Goal: Complete application form: Complete application form

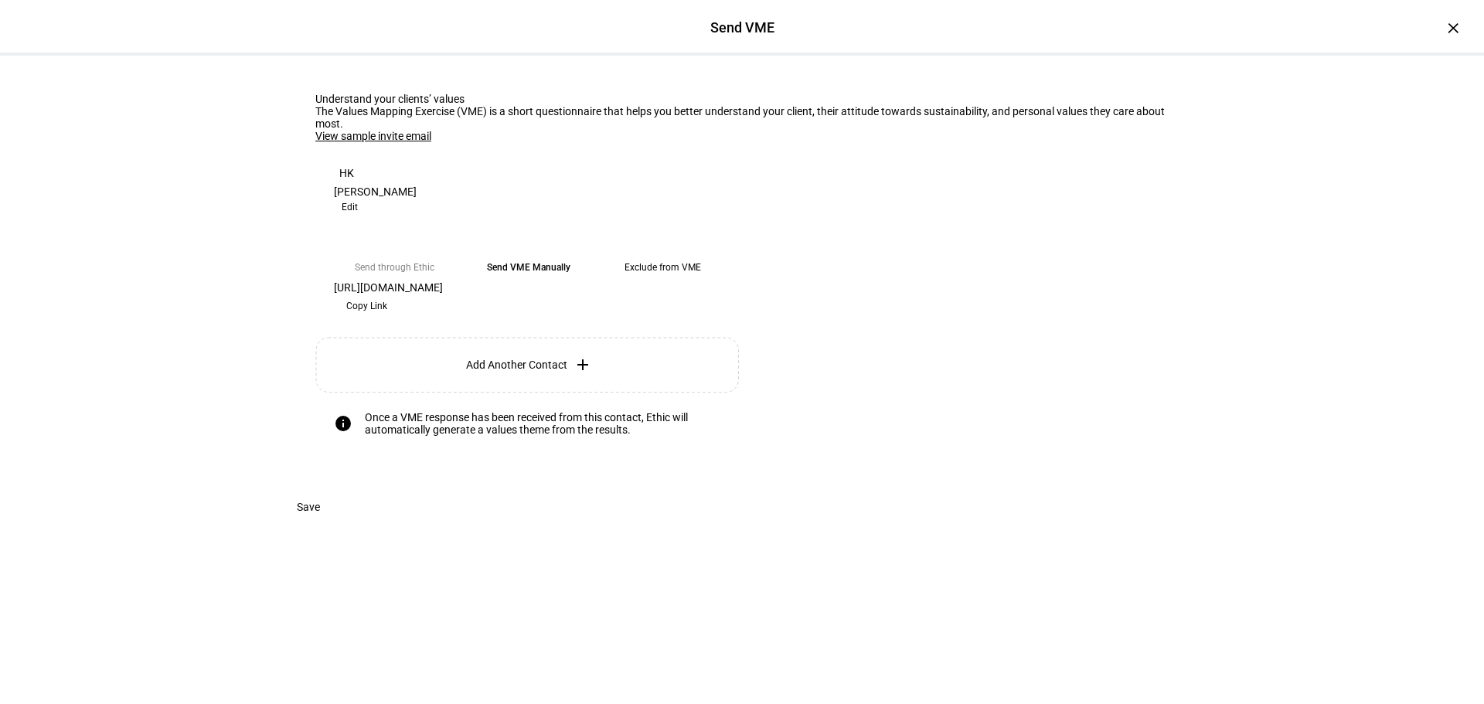
click at [1004, 492] on eth-form-card "Understand your clients’ values The Values Mapping Exercise (VME) is a short qu…" at bounding box center [742, 274] width 928 height 436
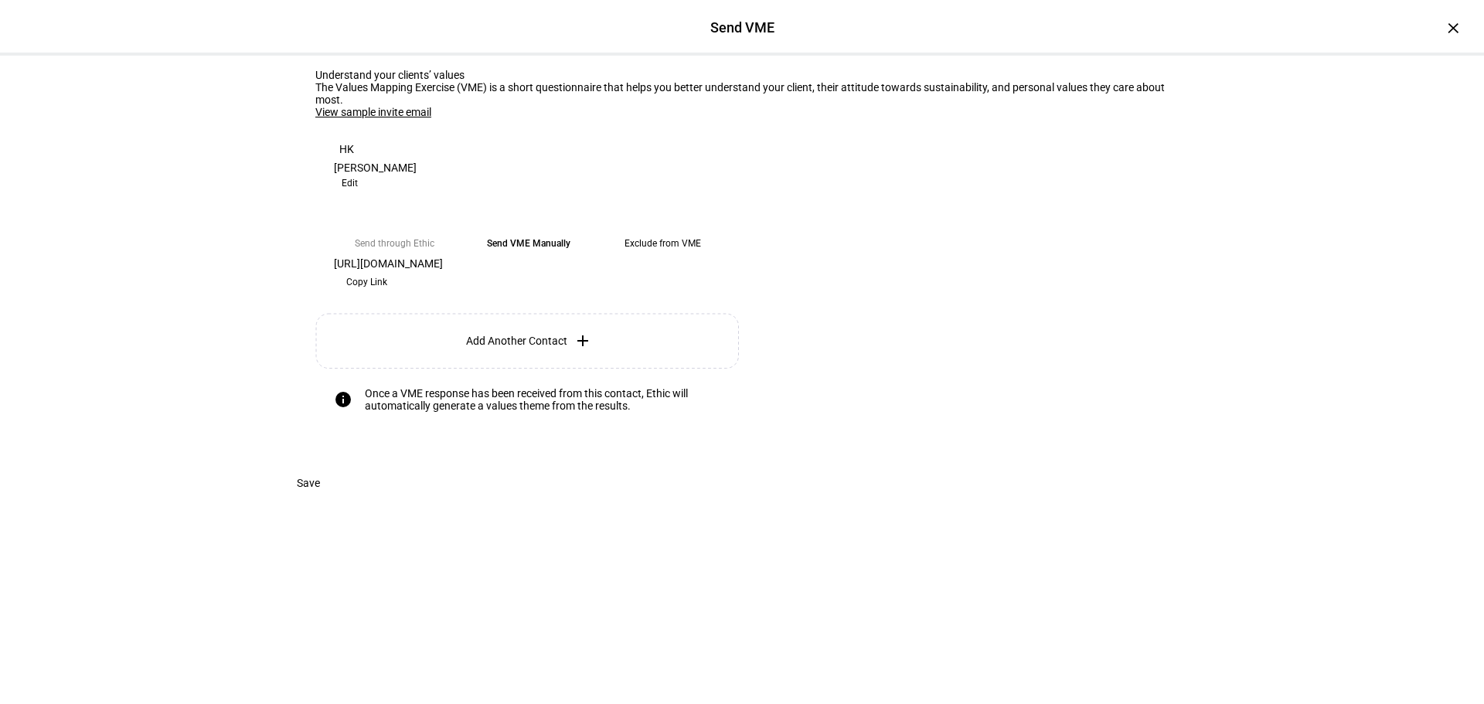
scroll to position [25, 0]
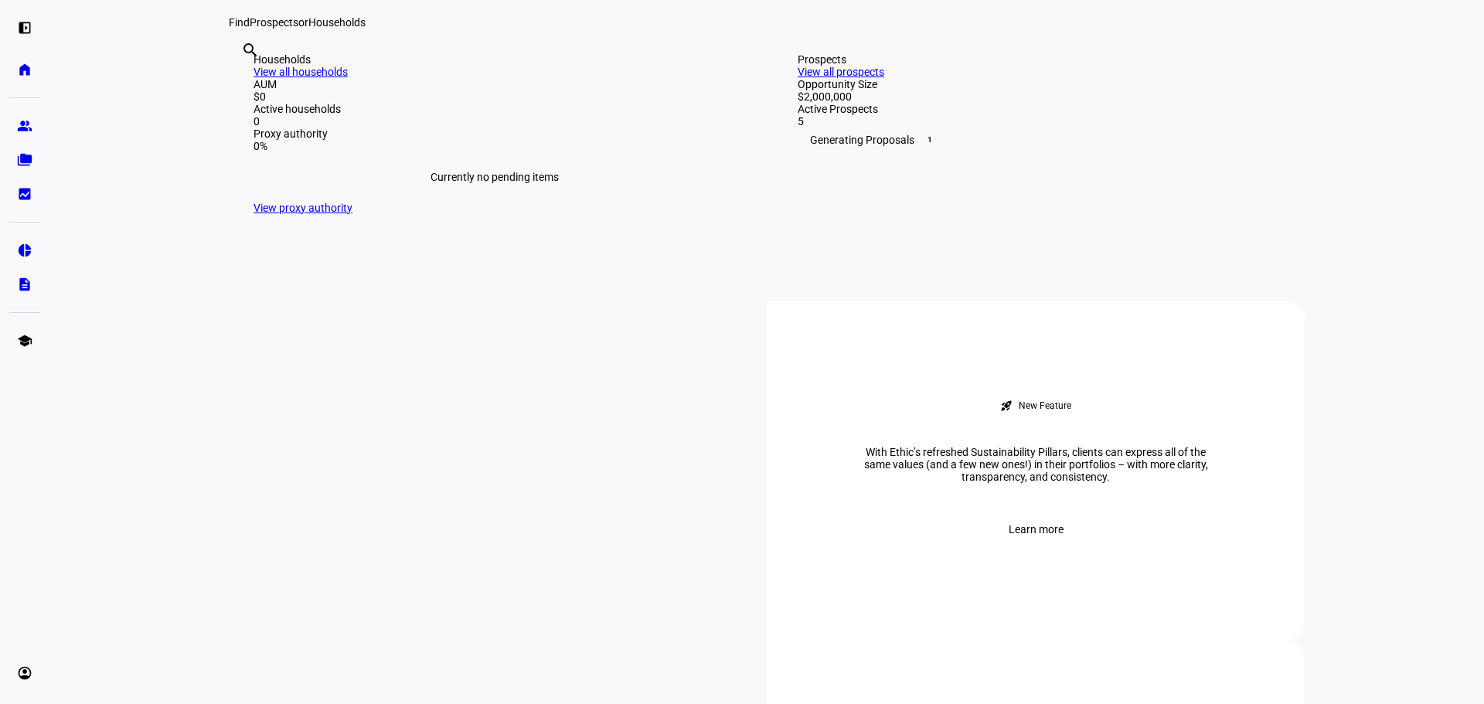
scroll to position [387, 0]
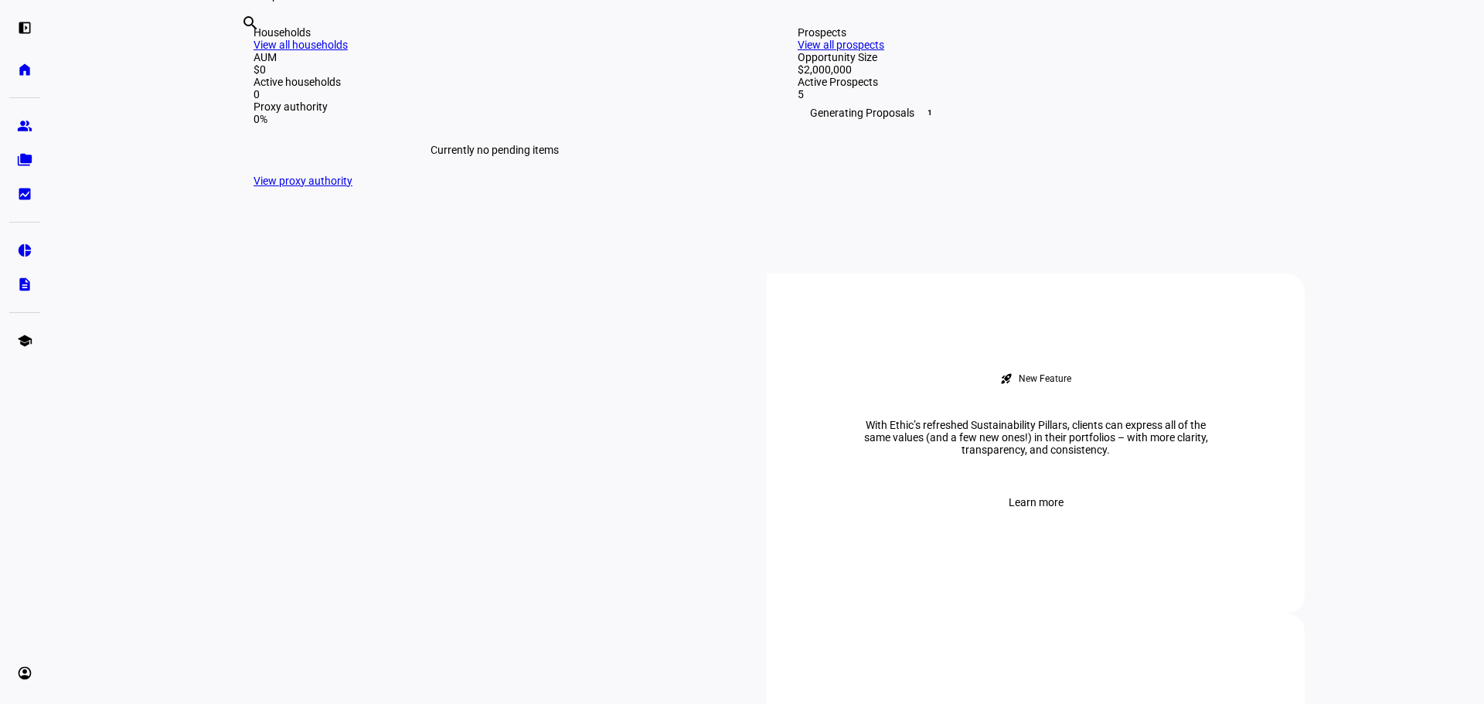
click at [348, 51] on link "View all households" at bounding box center [301, 45] width 94 height 12
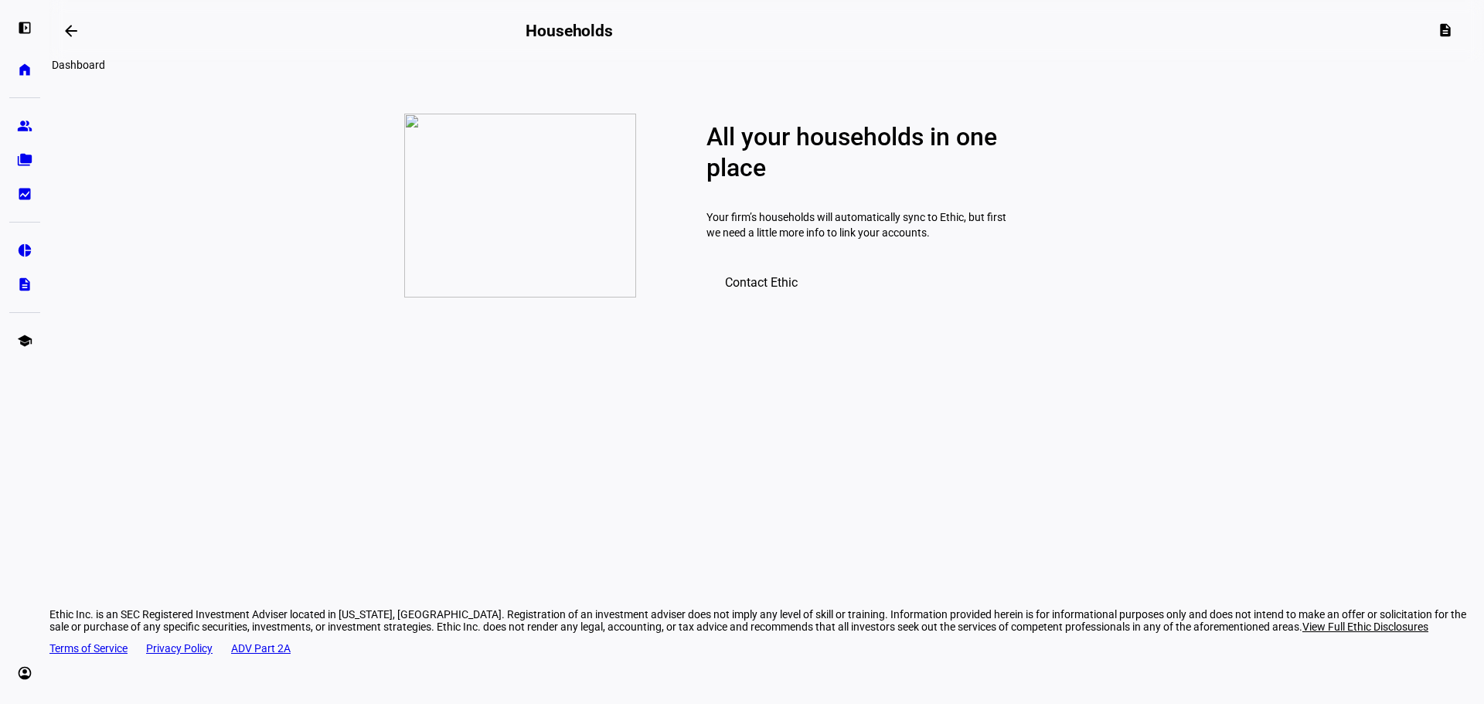
click at [73, 25] on mat-icon "arrow_backwards" at bounding box center [71, 31] width 19 height 19
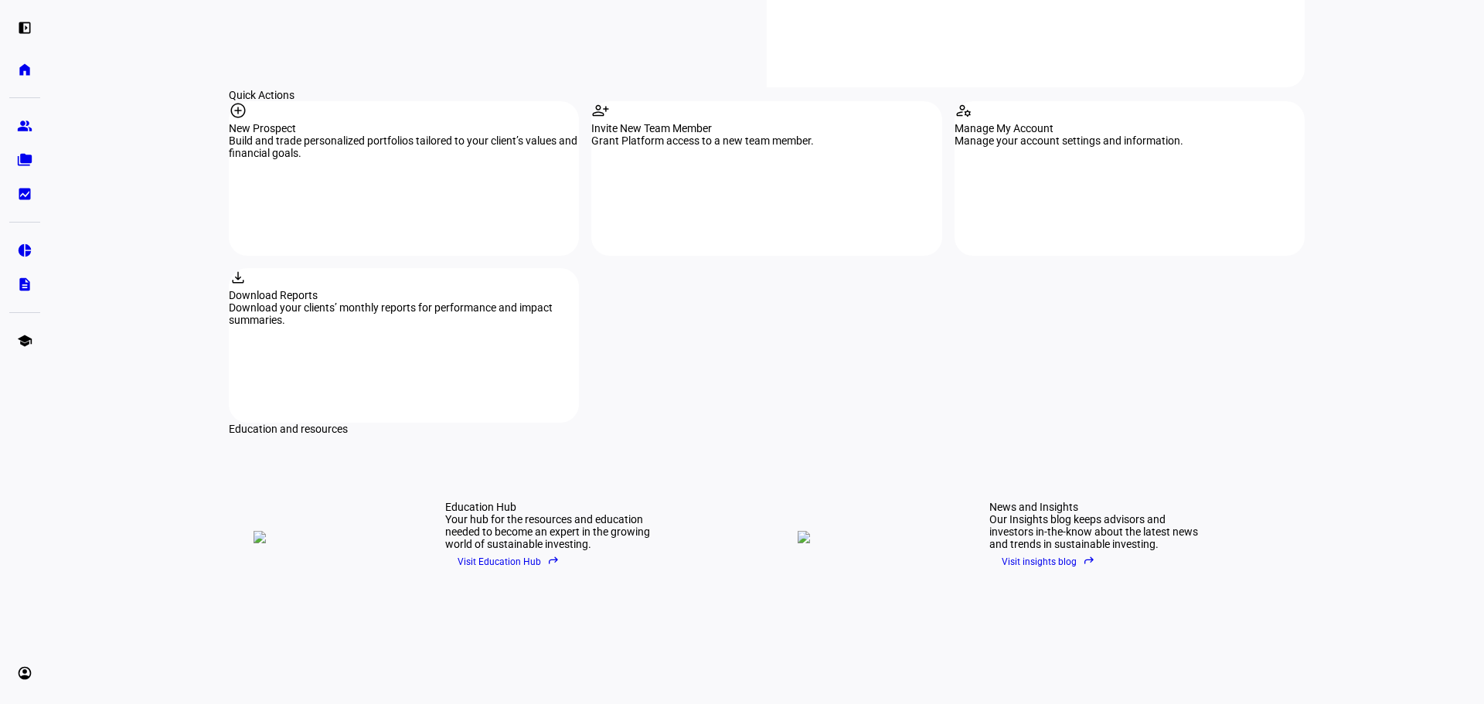
scroll to position [1434, 0]
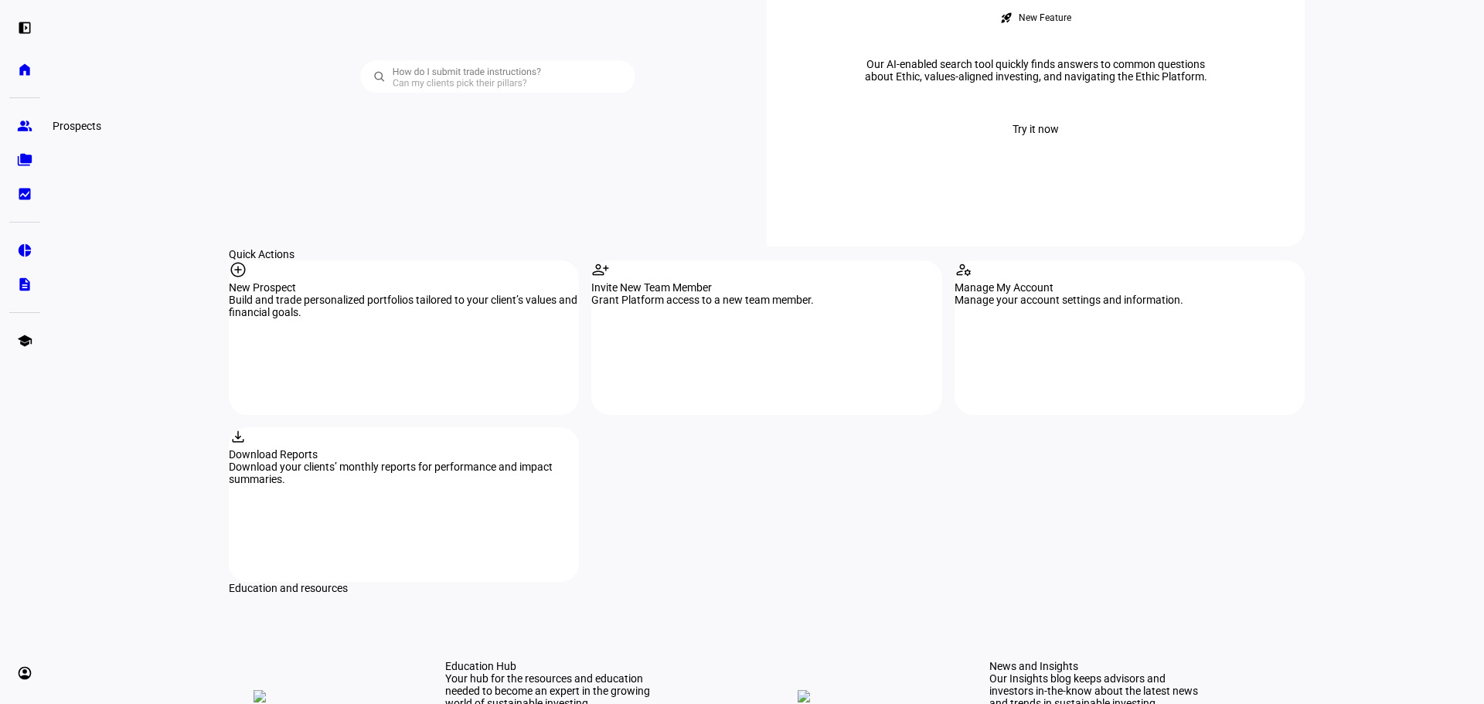
click at [27, 129] on eth-mat-symbol "group" at bounding box center [24, 125] width 15 height 15
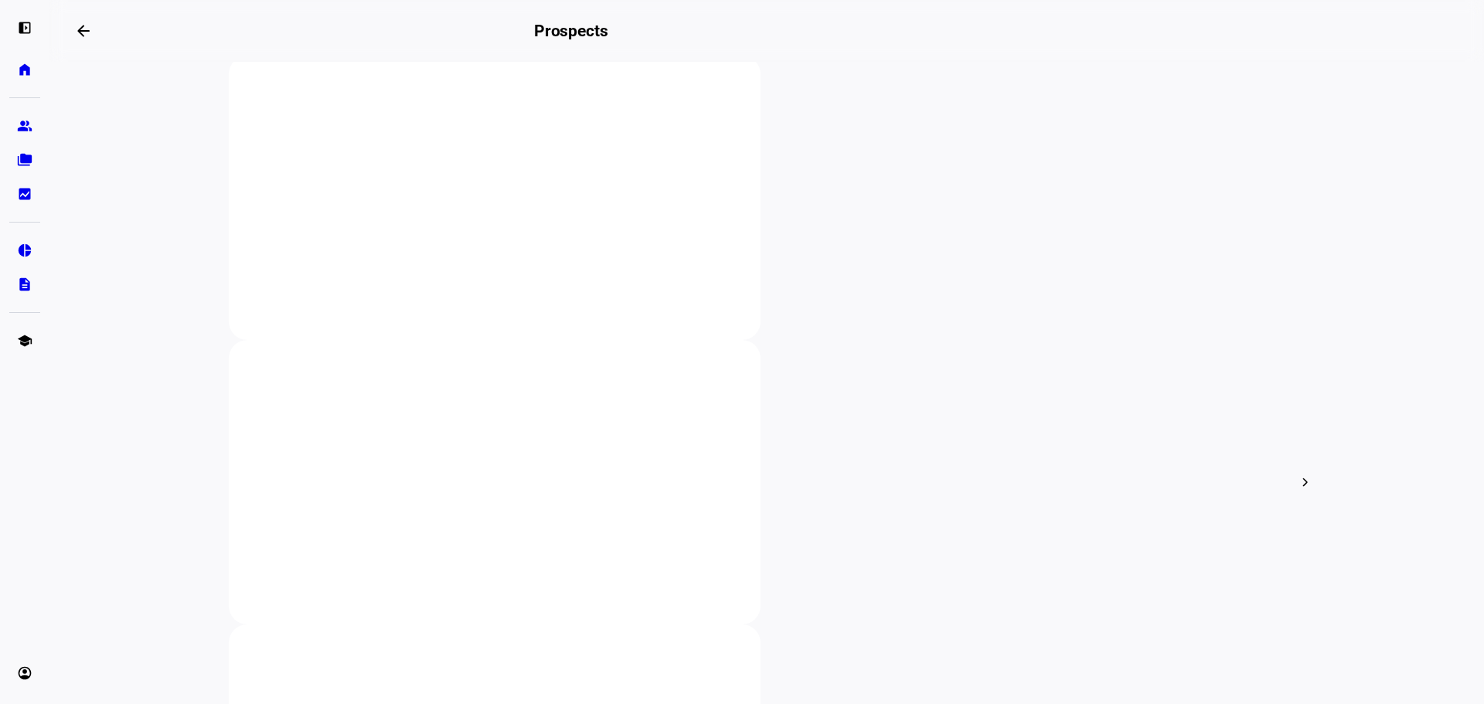
scroll to position [309, 0]
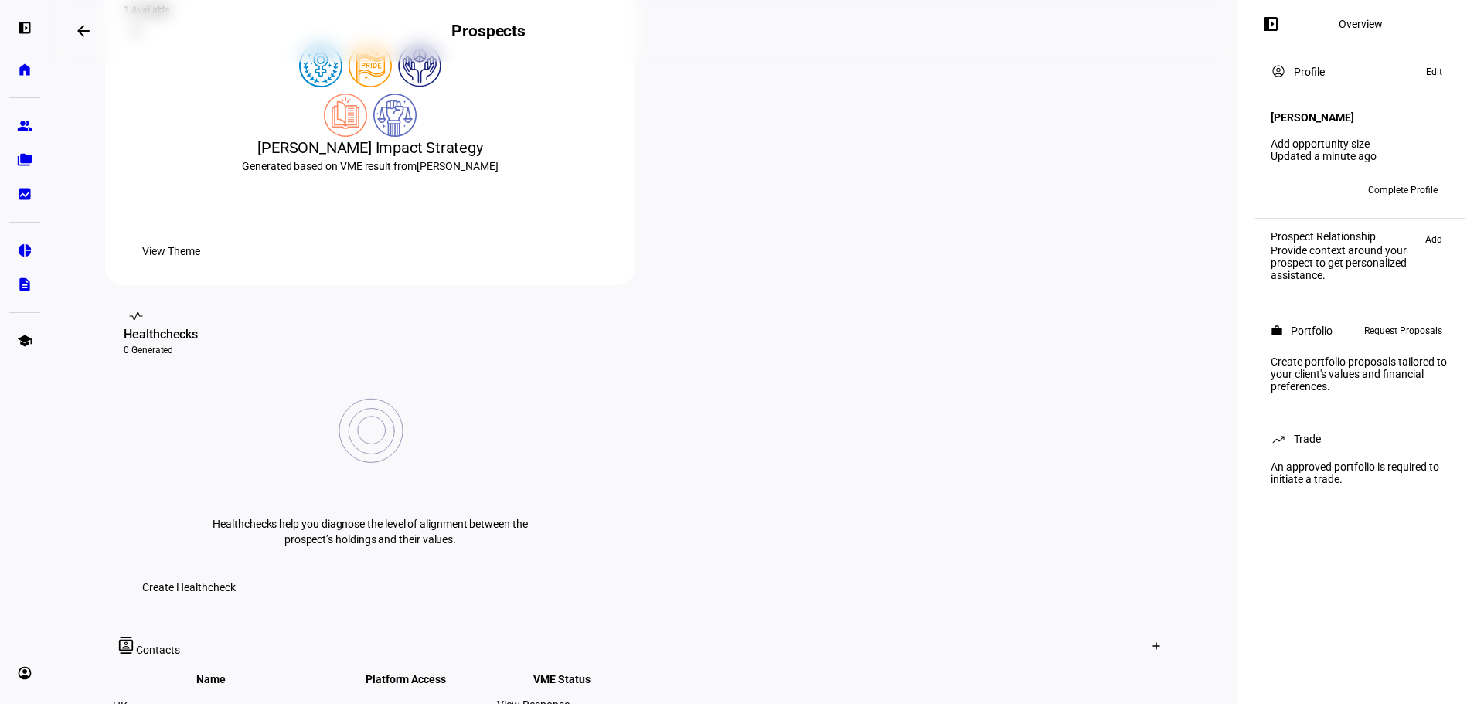
scroll to position [387, 0]
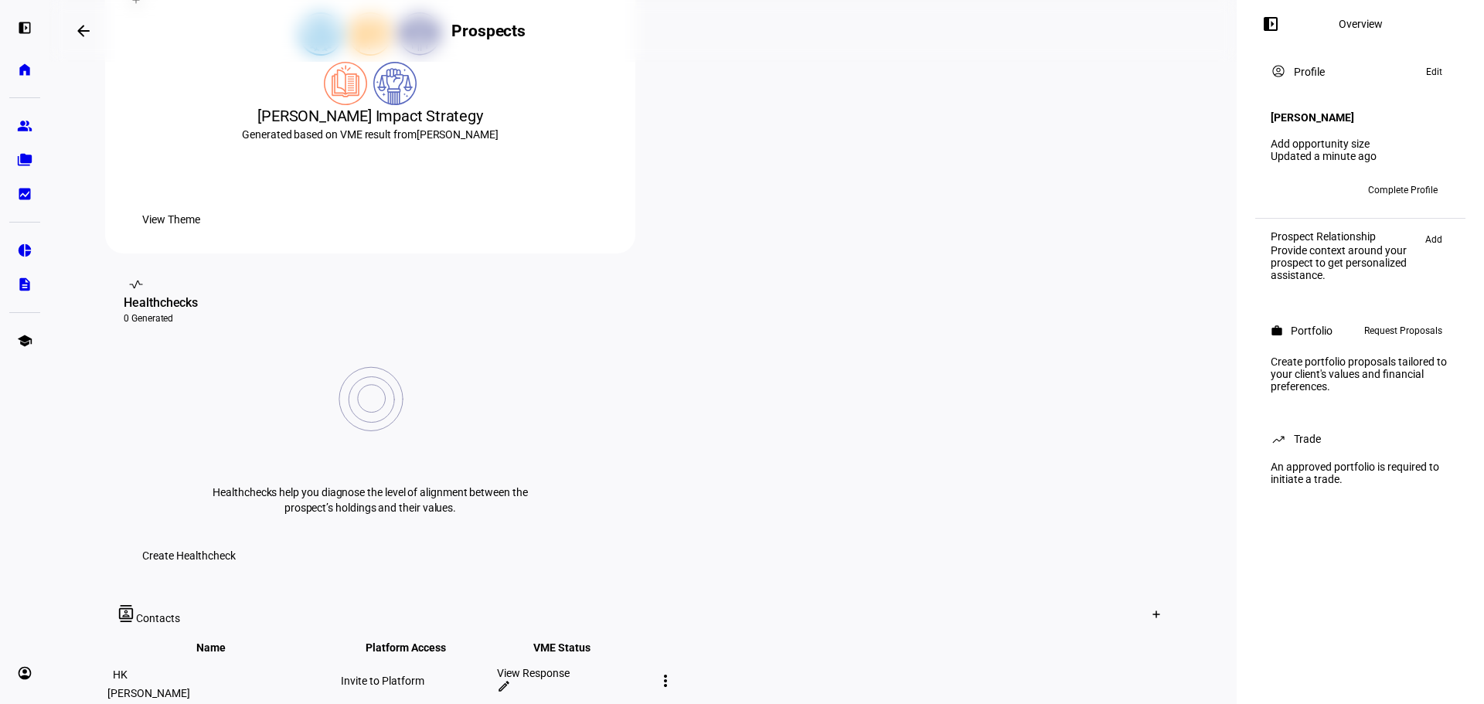
click at [510, 235] on div "View Theme" at bounding box center [370, 219] width 493 height 31
click at [200, 235] on span "View Theme" at bounding box center [171, 219] width 58 height 31
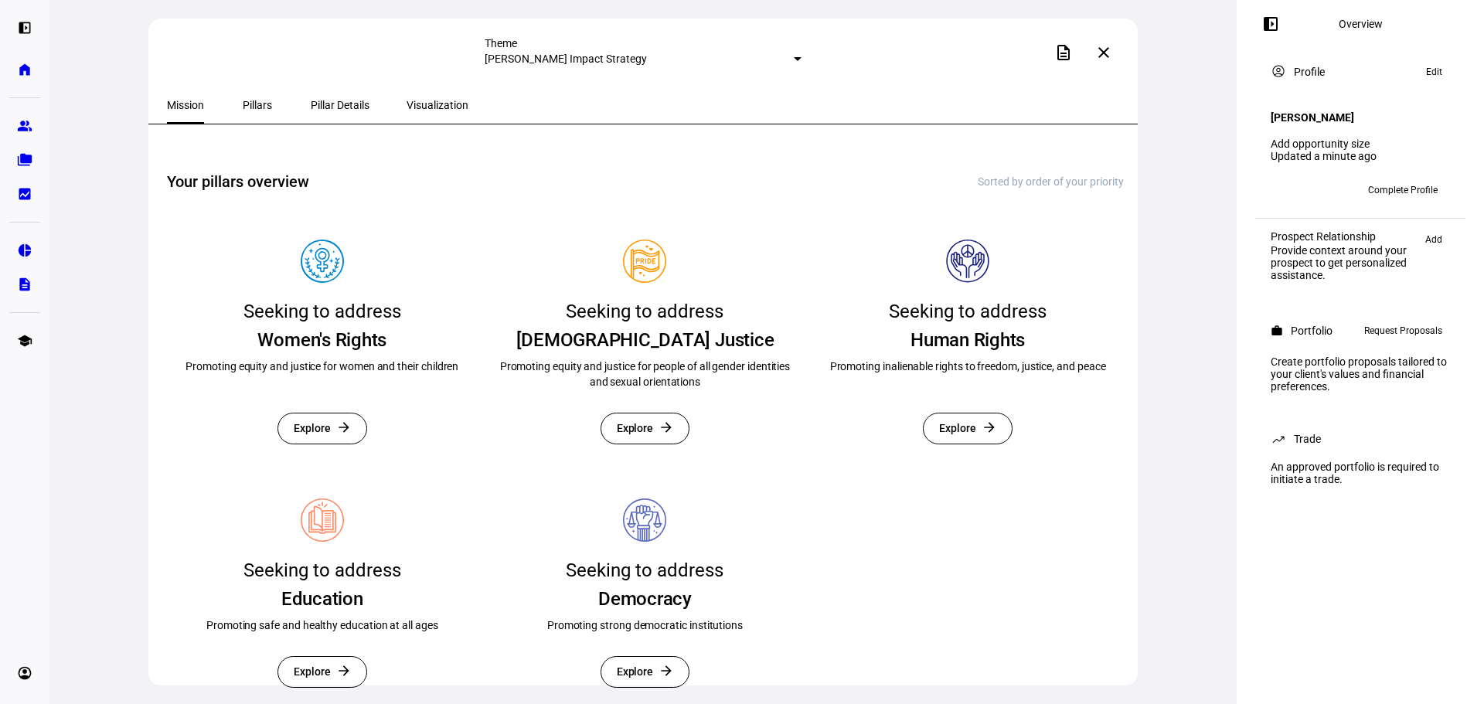
scroll to position [376, 0]
click at [243, 104] on span "Pillars" at bounding box center [257, 105] width 29 height 11
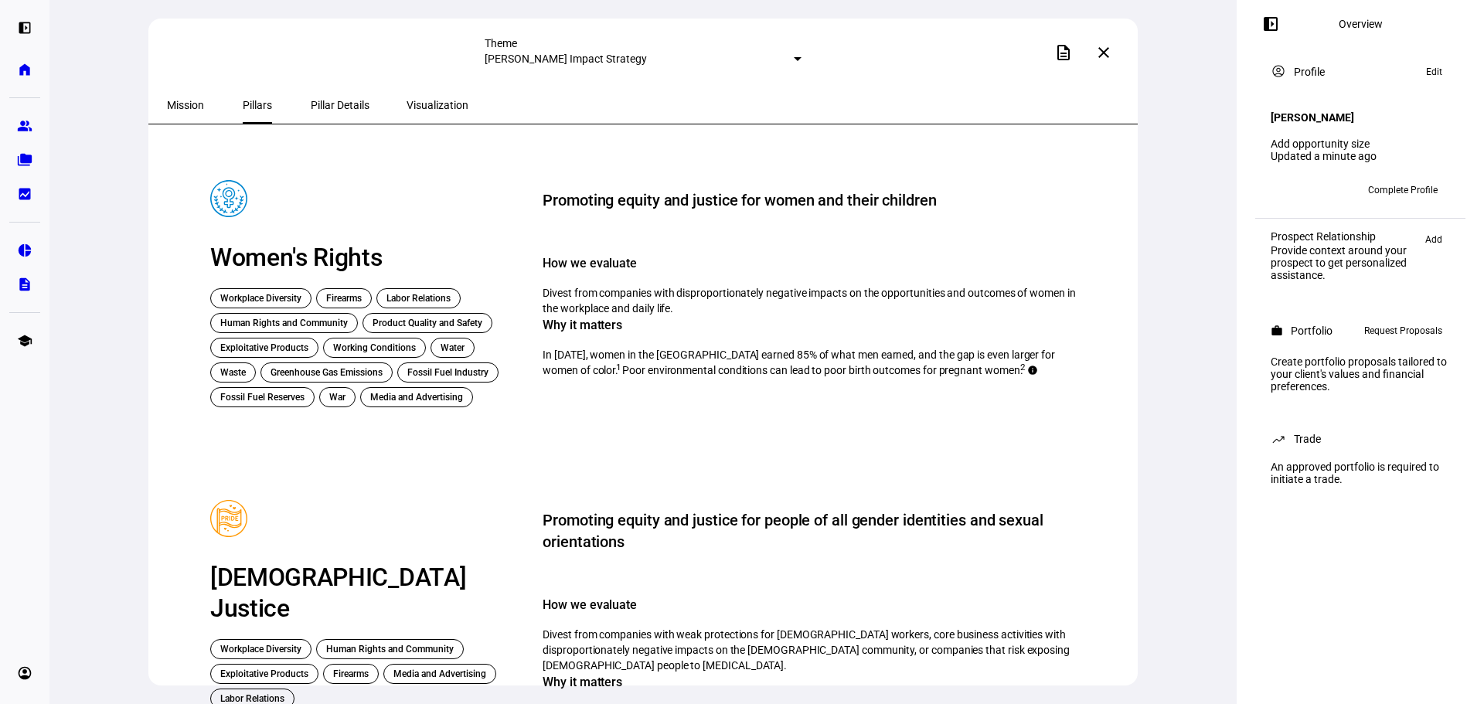
click at [329, 108] on span "Pillar Details" at bounding box center [340, 105] width 59 height 11
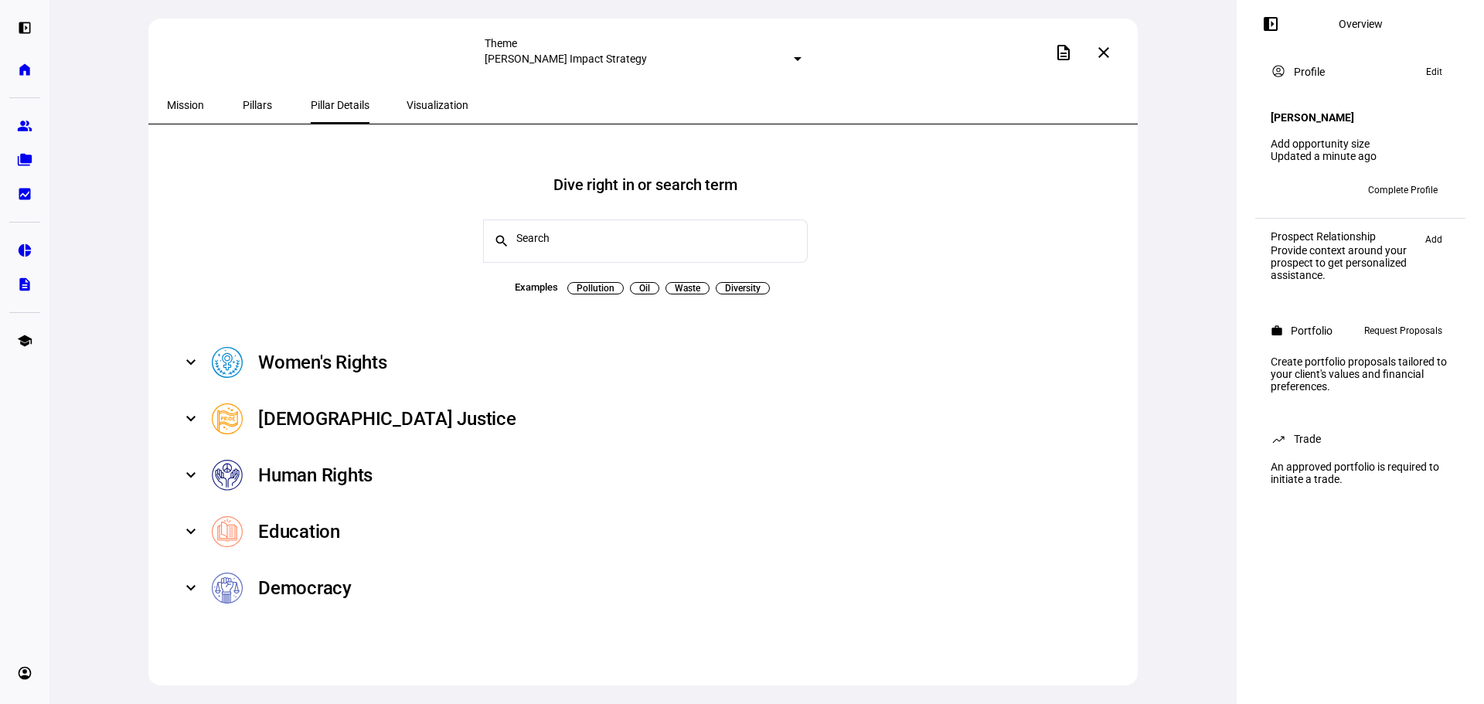
click at [193, 360] on mat-expansion-panel-header "Women's Rights" at bounding box center [645, 363] width 957 height 56
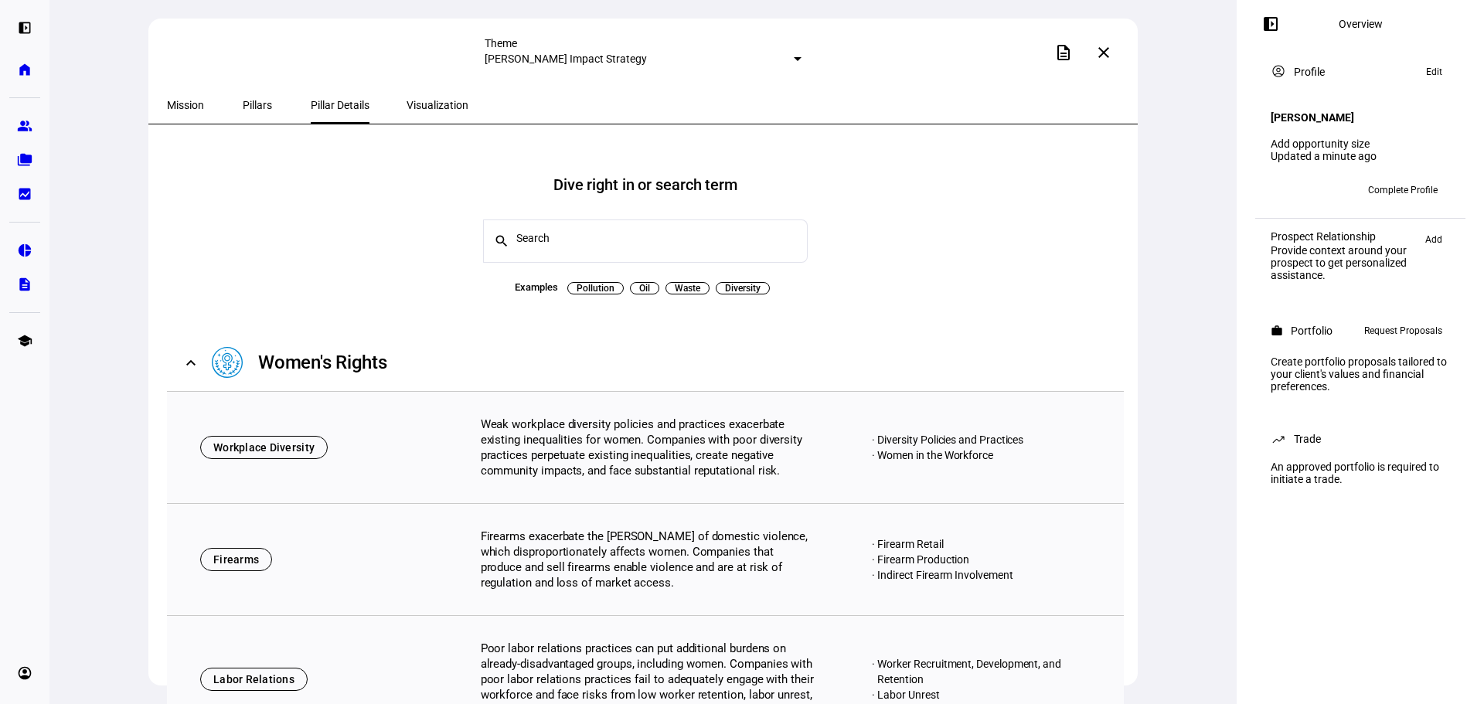
click at [188, 351] on mat-expansion-panel-header "Women's Rights" at bounding box center [645, 363] width 957 height 56
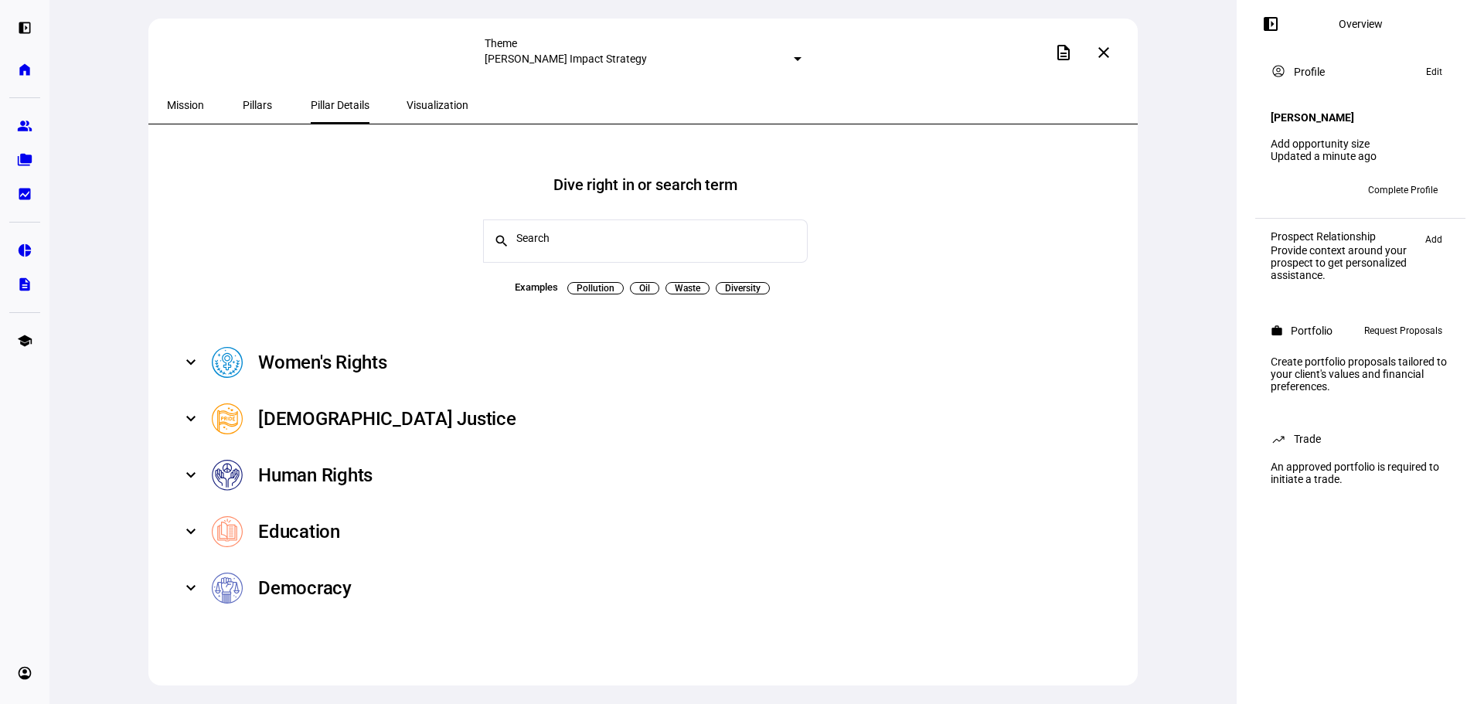
click at [196, 407] on mat-expansion-panel-header "[DEMOGRAPHIC_DATA] Justice" at bounding box center [645, 419] width 957 height 56
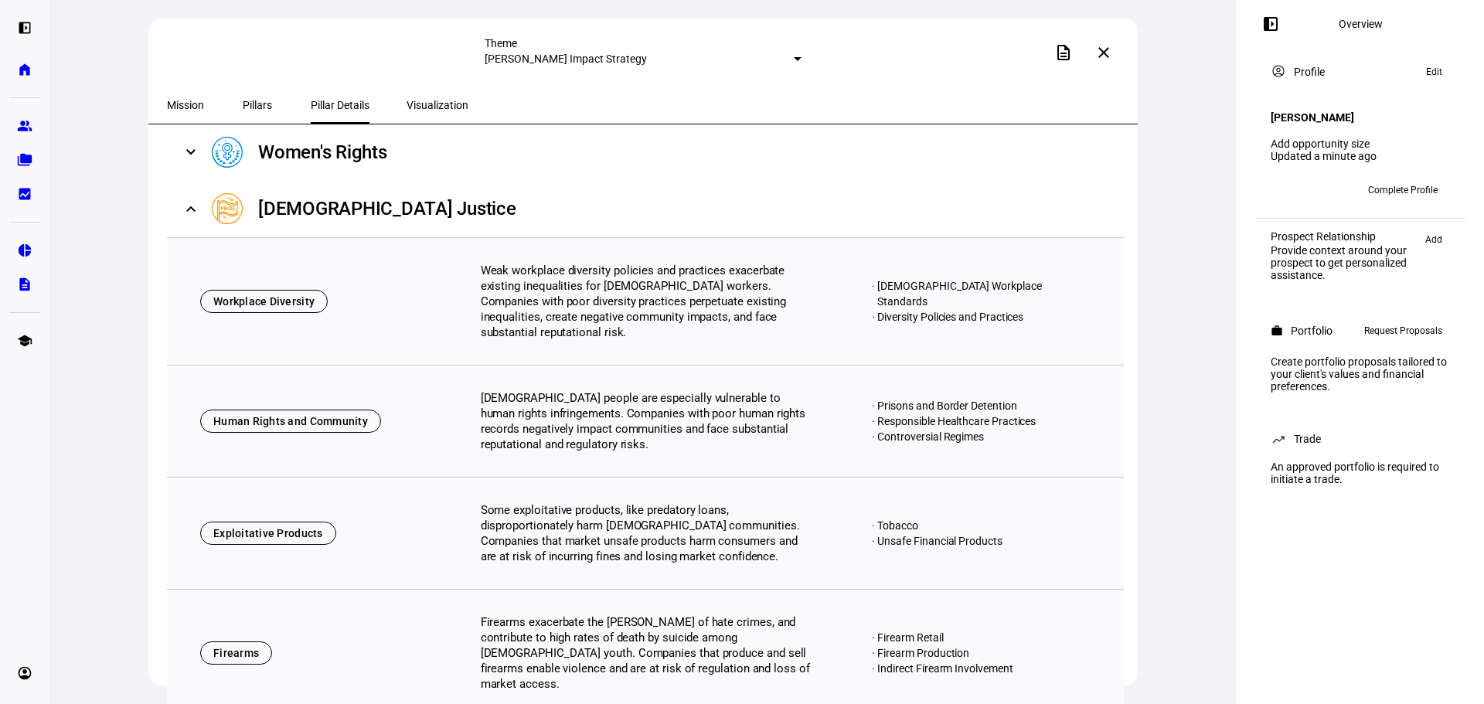
scroll to position [232, 0]
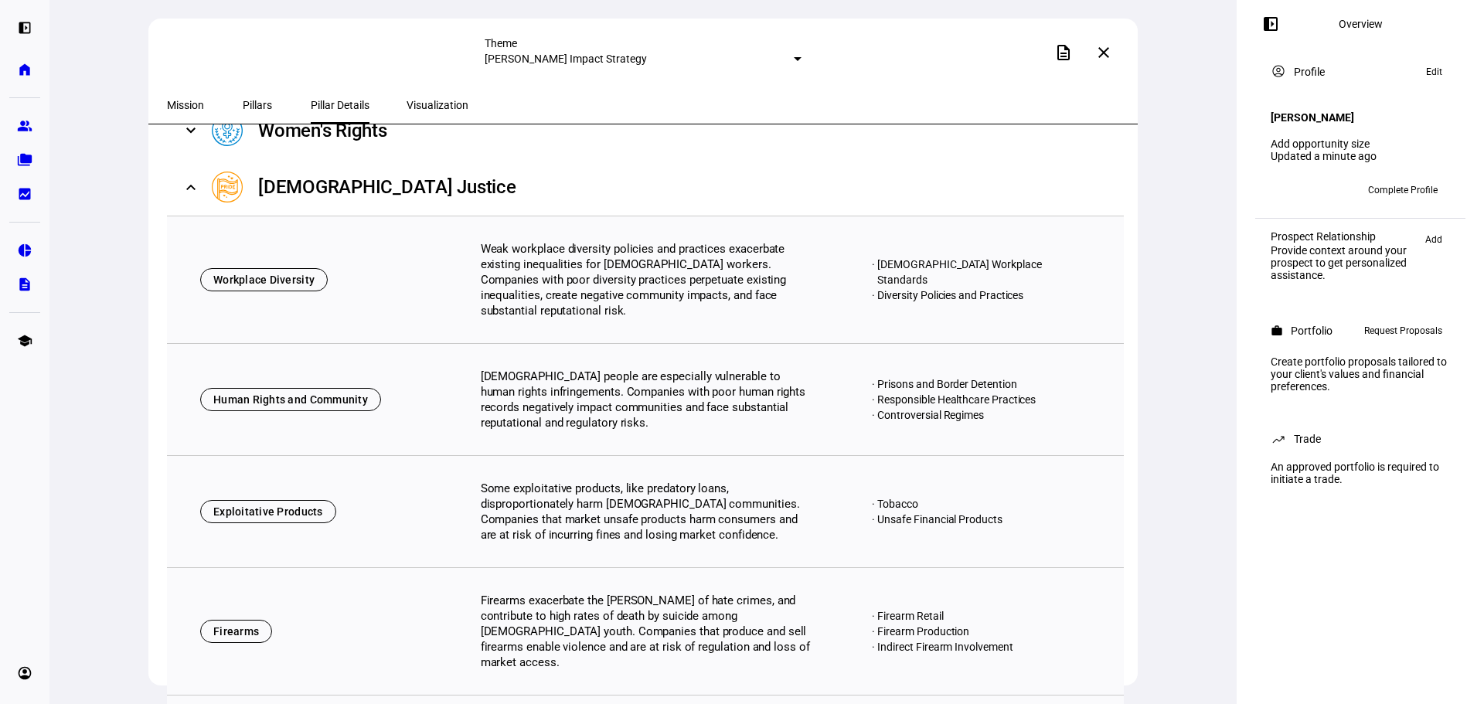
click at [193, 179] on span at bounding box center [191, 187] width 6 height 19
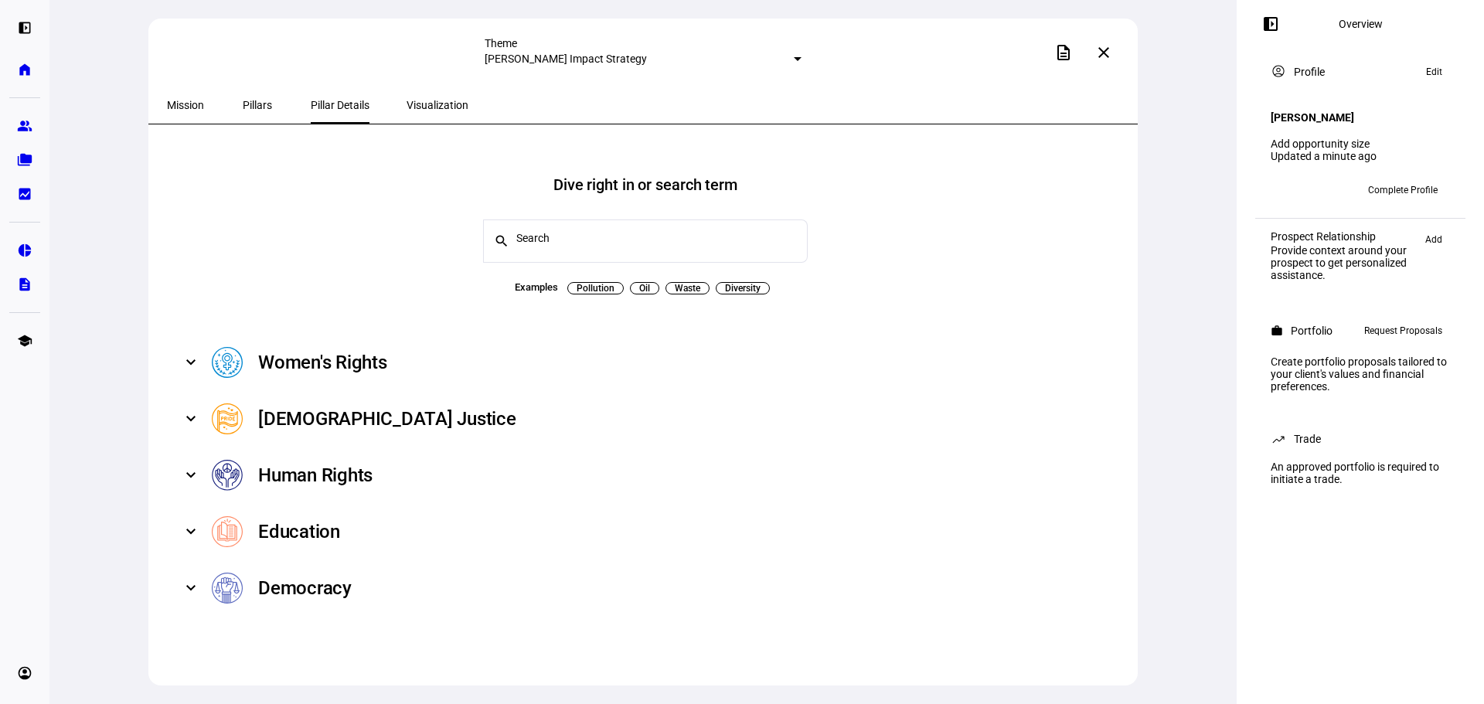
scroll to position [0, 0]
click at [324, 537] on mat-panel-title "Education" at bounding box center [651, 531] width 878 height 31
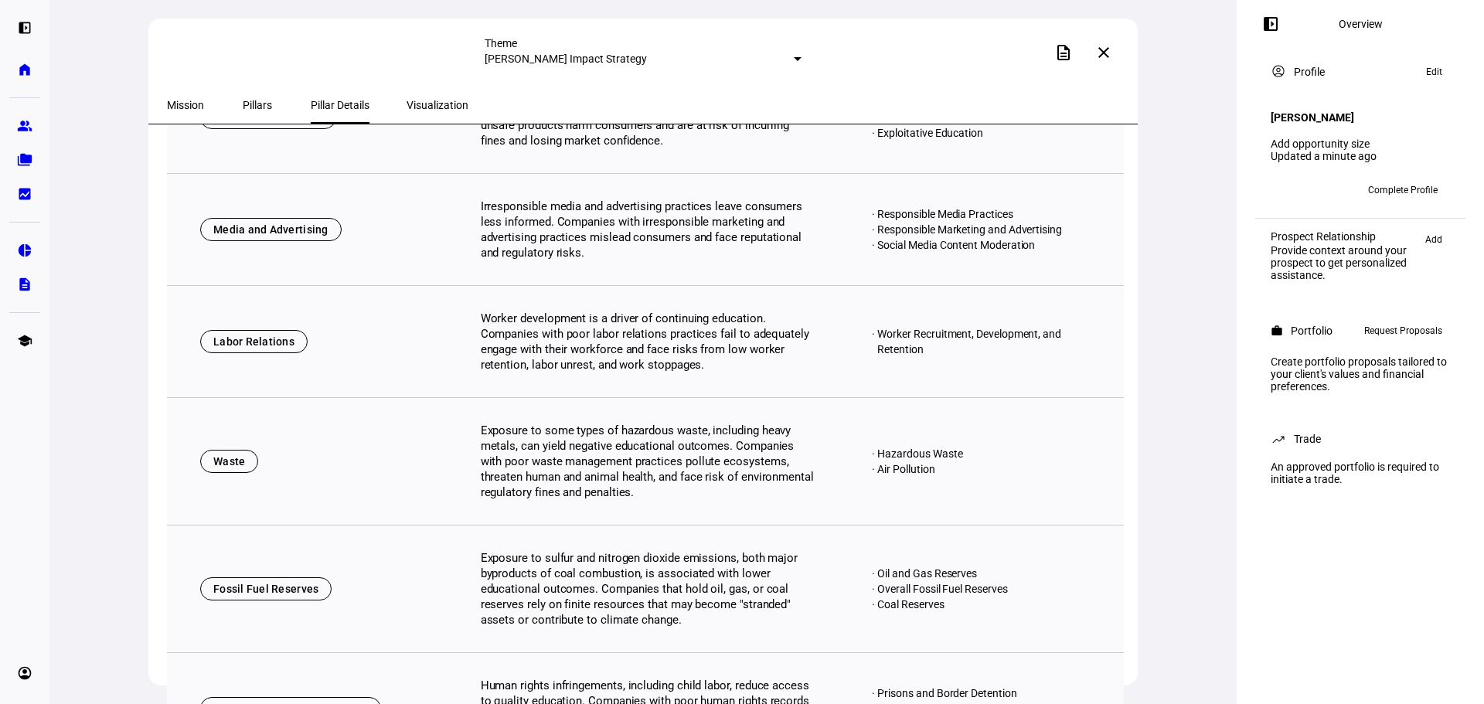
scroll to position [232, 0]
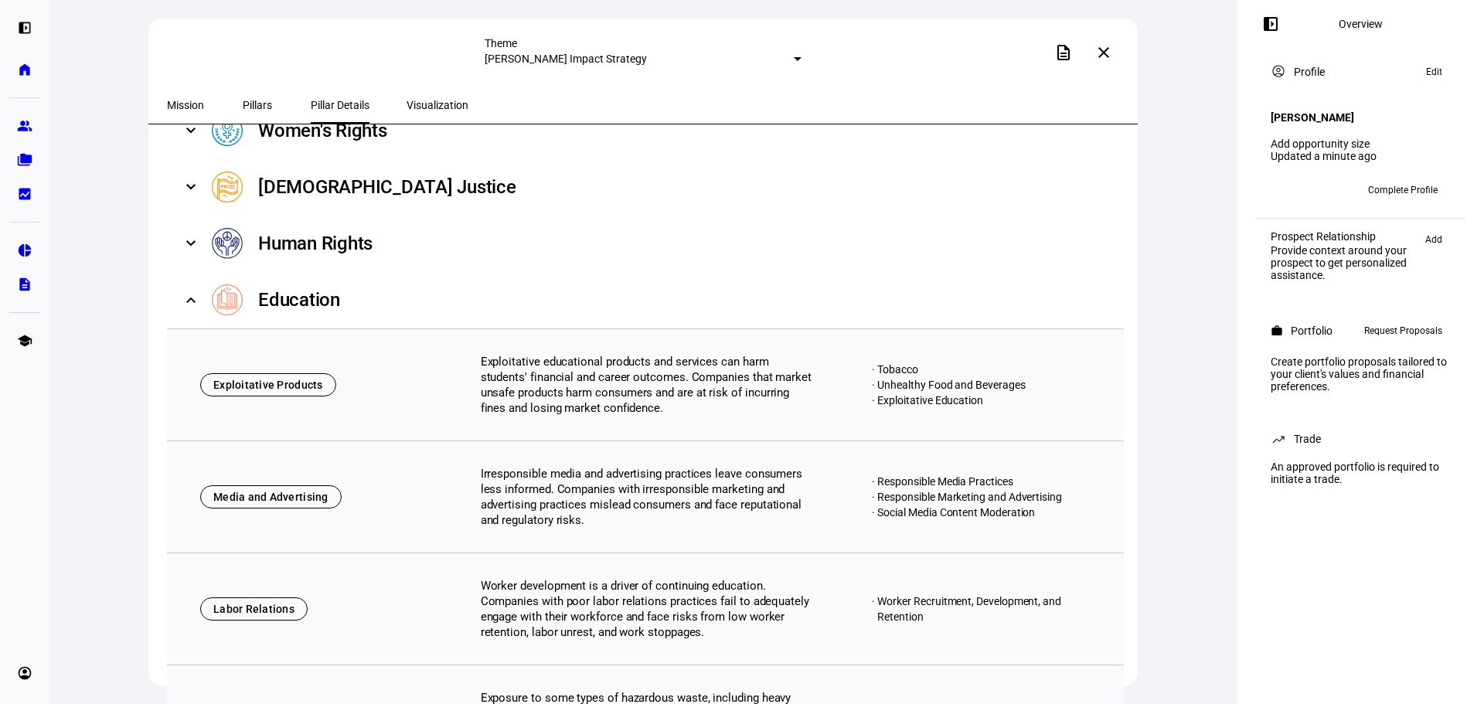
click at [196, 295] on mat-expansion-panel-header "Education" at bounding box center [645, 300] width 957 height 56
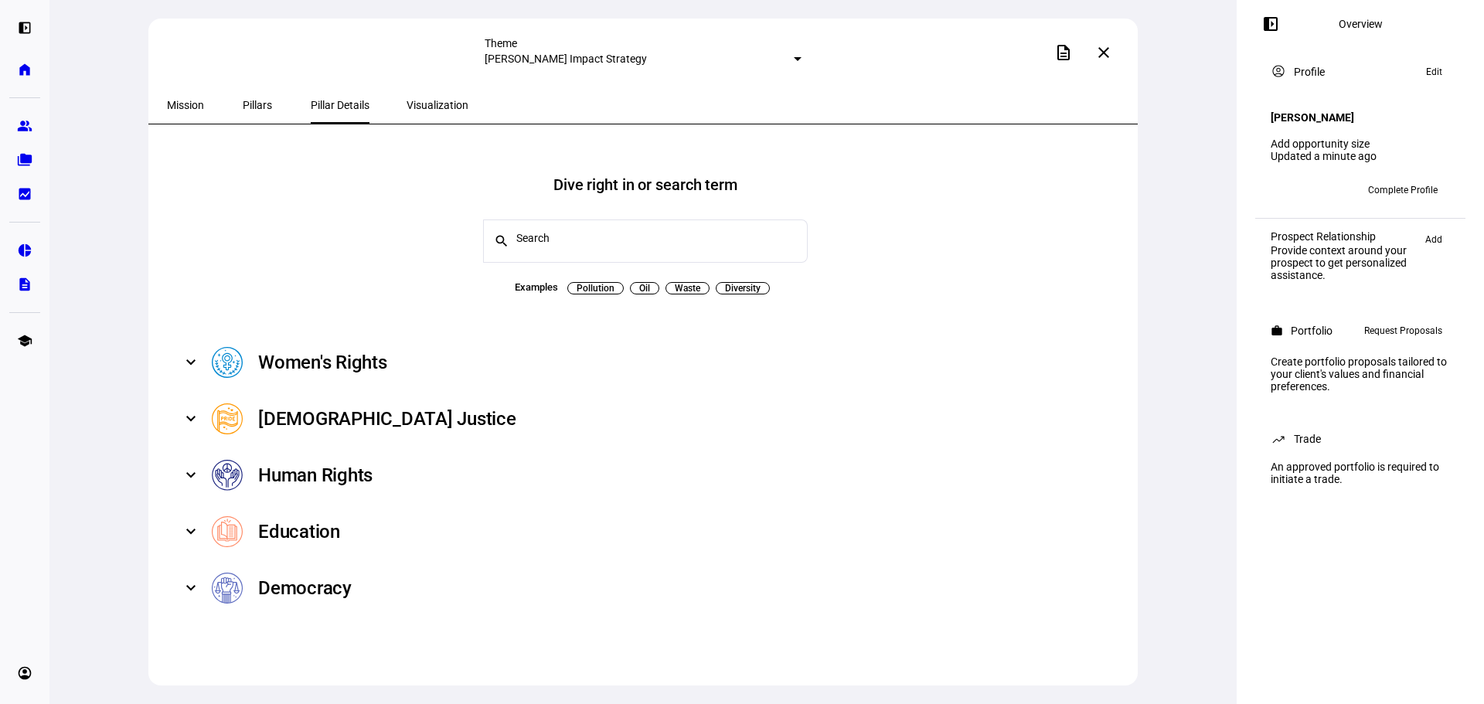
scroll to position [0, 0]
click at [408, 107] on span "Visualization" at bounding box center [438, 105] width 62 height 11
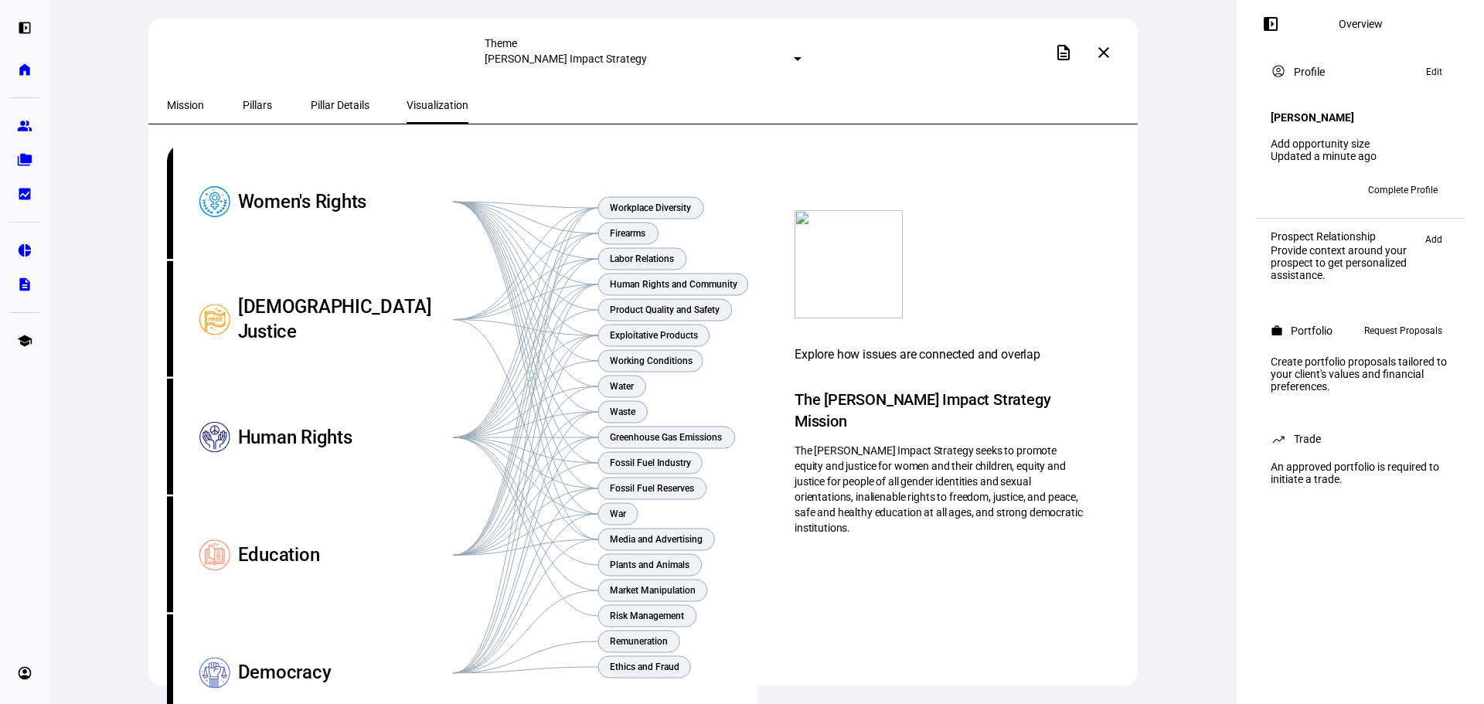
click at [848, 642] on div "Explore how issues are connected and overlap The [PERSON_NAME] Impact Strategy …" at bounding box center [941, 424] width 366 height 563
click at [311, 101] on span "Pillar Details" at bounding box center [340, 105] width 59 height 11
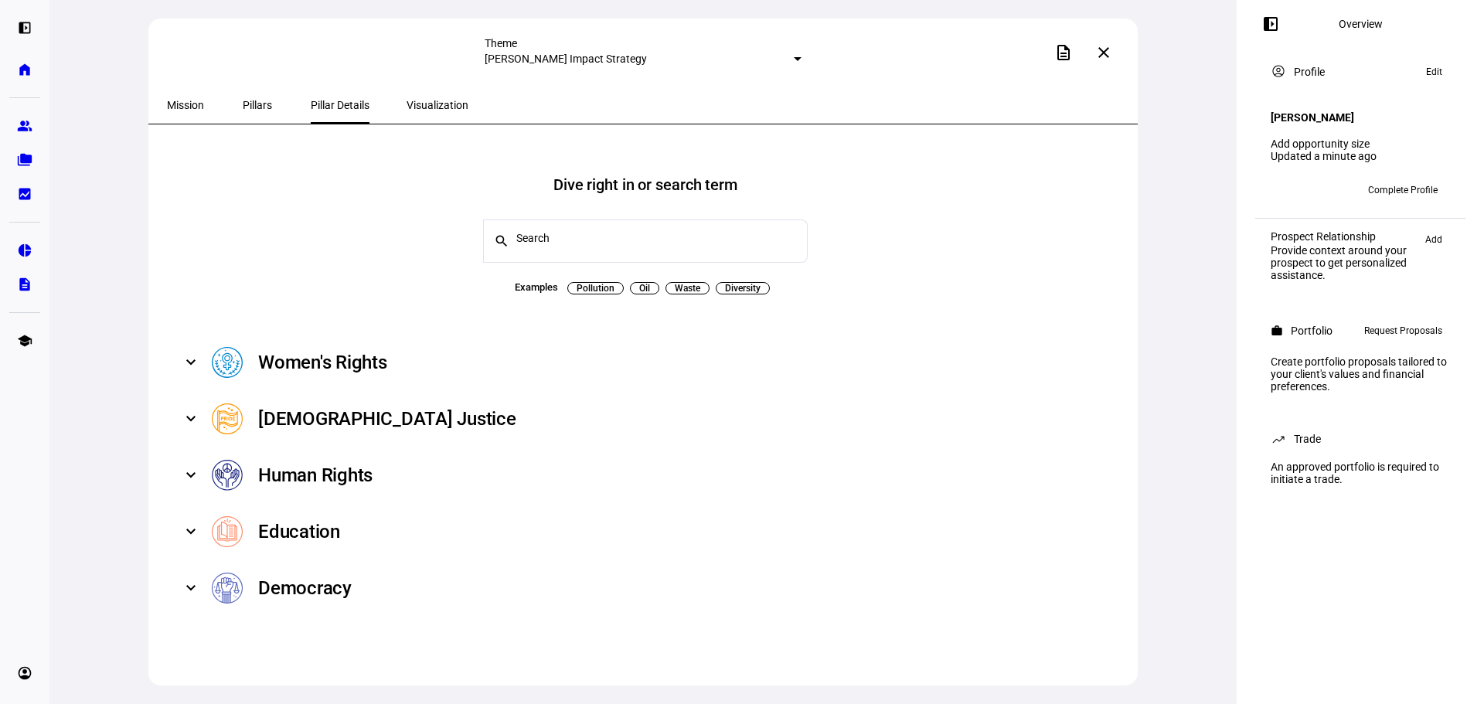
click at [295, 468] on div "Human Rights" at bounding box center [315, 475] width 114 height 25
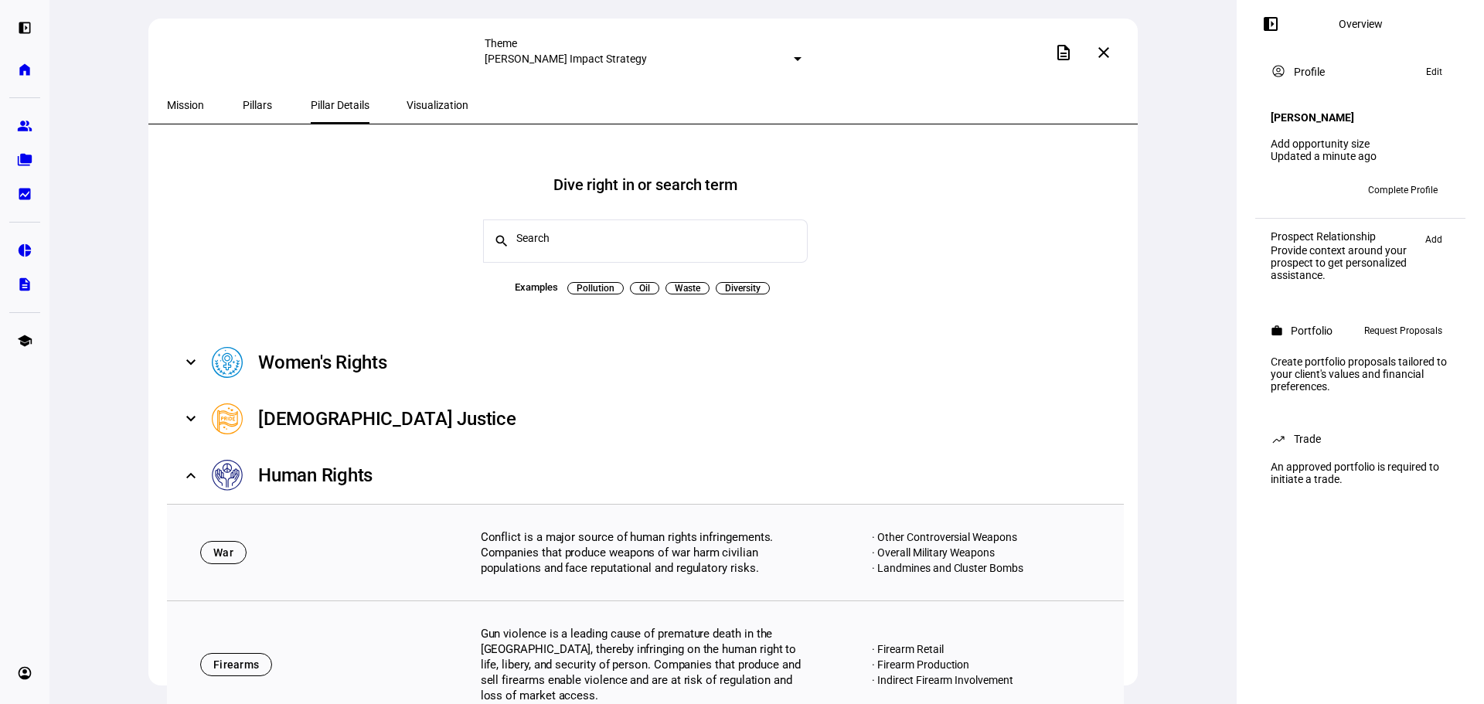
click at [230, 472] on img at bounding box center [227, 475] width 31 height 31
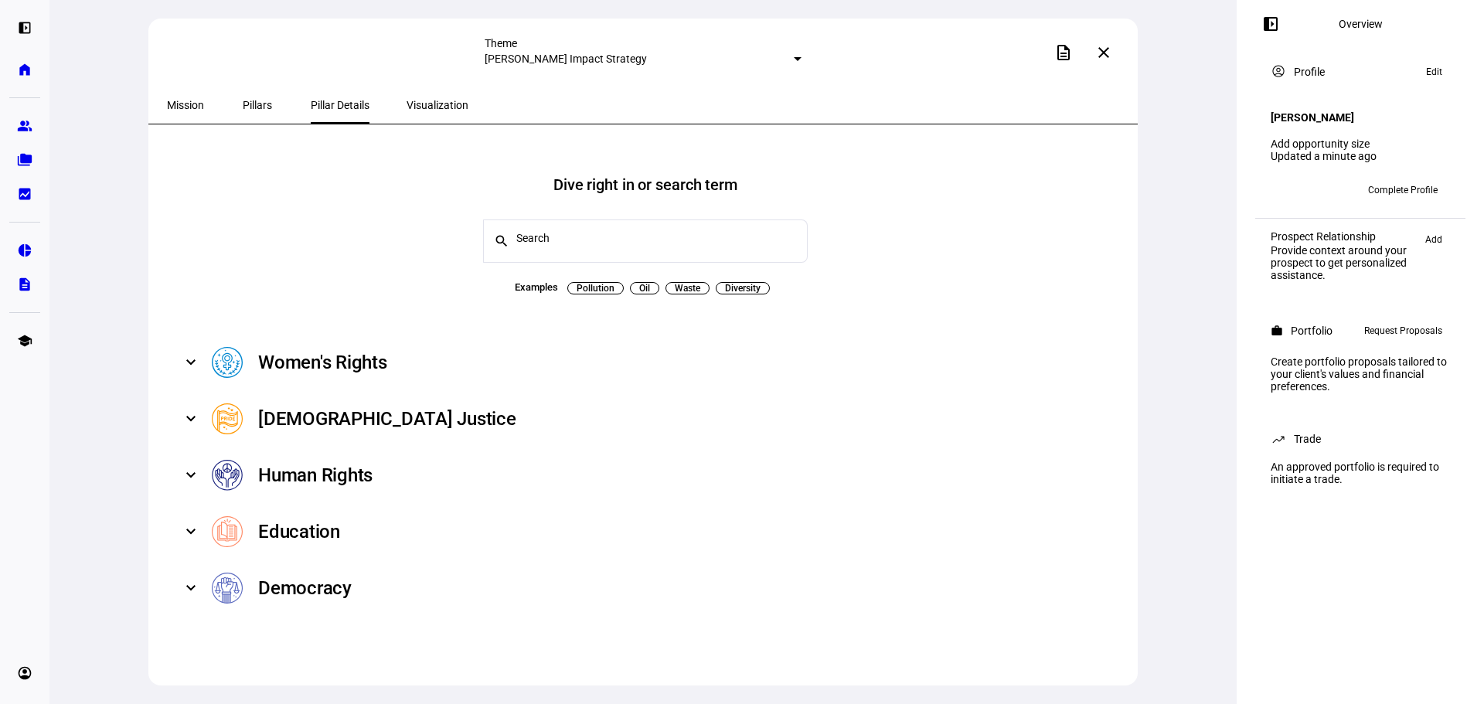
click at [899, 246] on div "Dive right in or search term search Examples Pollution Oil Waste Diversity" at bounding box center [645, 230] width 957 height 136
click at [1111, 54] on mat-icon "close" at bounding box center [1104, 52] width 19 height 19
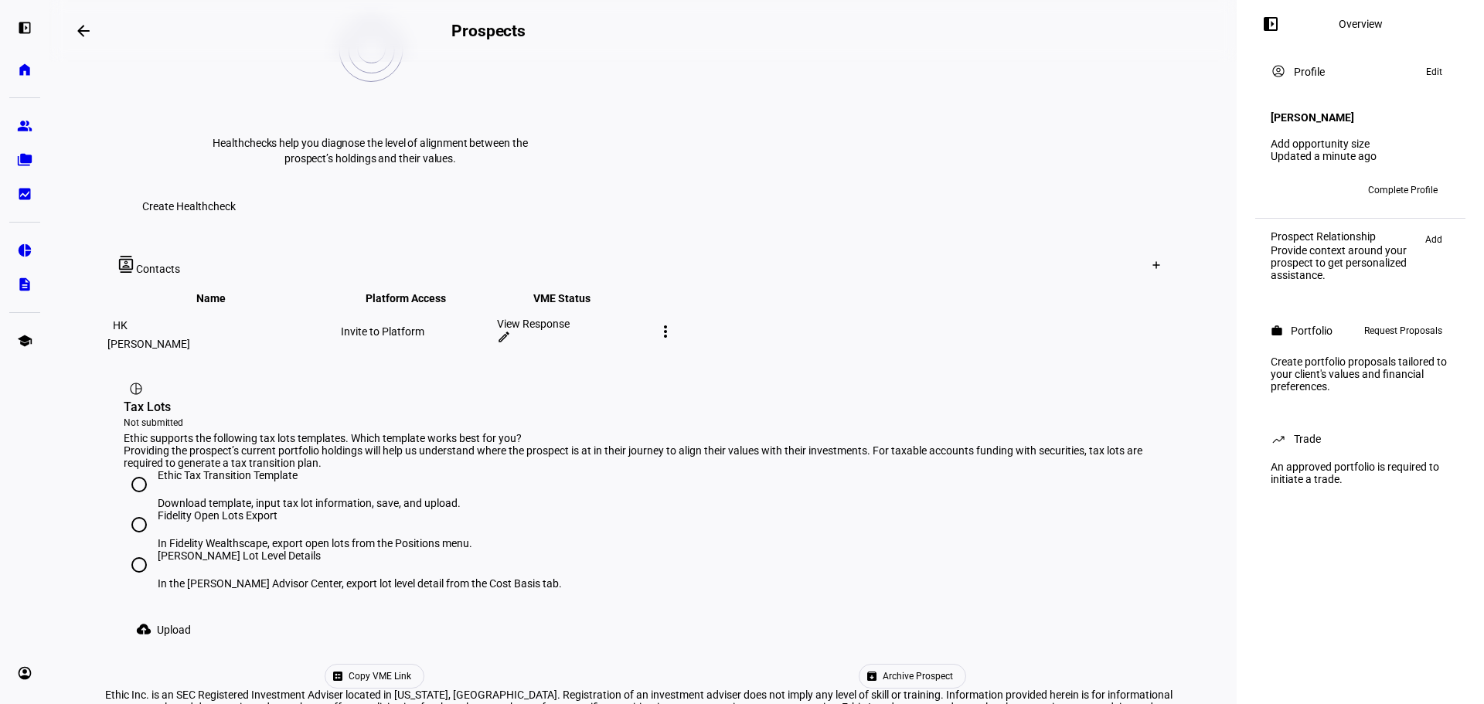
scroll to position [744, 0]
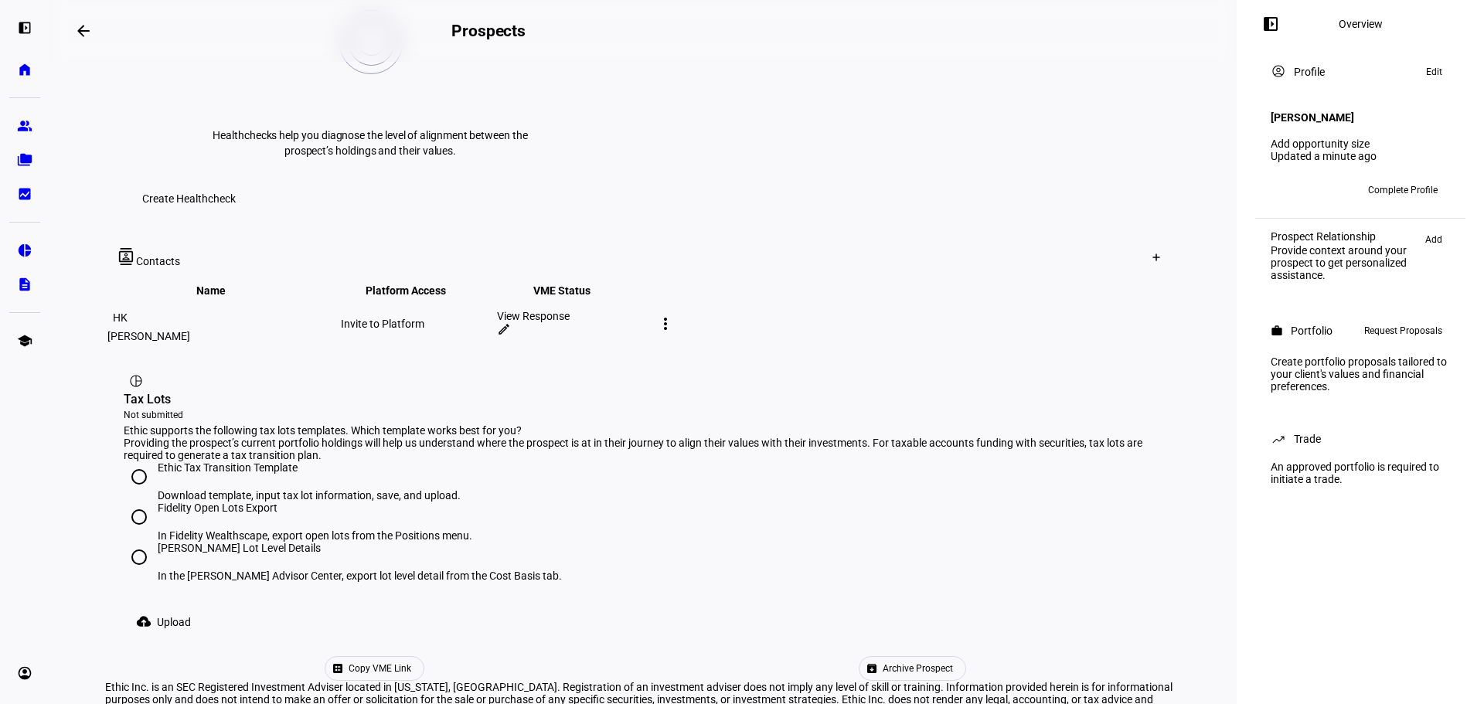
drag, startPoint x: 898, startPoint y: 439, endPoint x: 991, endPoint y: 438, distance: 92.8
click at [899, 542] on div "[PERSON_NAME] Lot Level Details In the [PERSON_NAME] Advisor Center, export lot…" at bounding box center [643, 562] width 1039 height 40
click at [886, 513] on plt-upload-tax-lots "Ethic supports the following tax lots templates. Which template works best for …" at bounding box center [643, 530] width 1039 height 213
click at [537, 502] on div "Fidelity Open Lots Export In Fidelity Wealthscape, export open lots from the Po…" at bounding box center [643, 522] width 1039 height 40
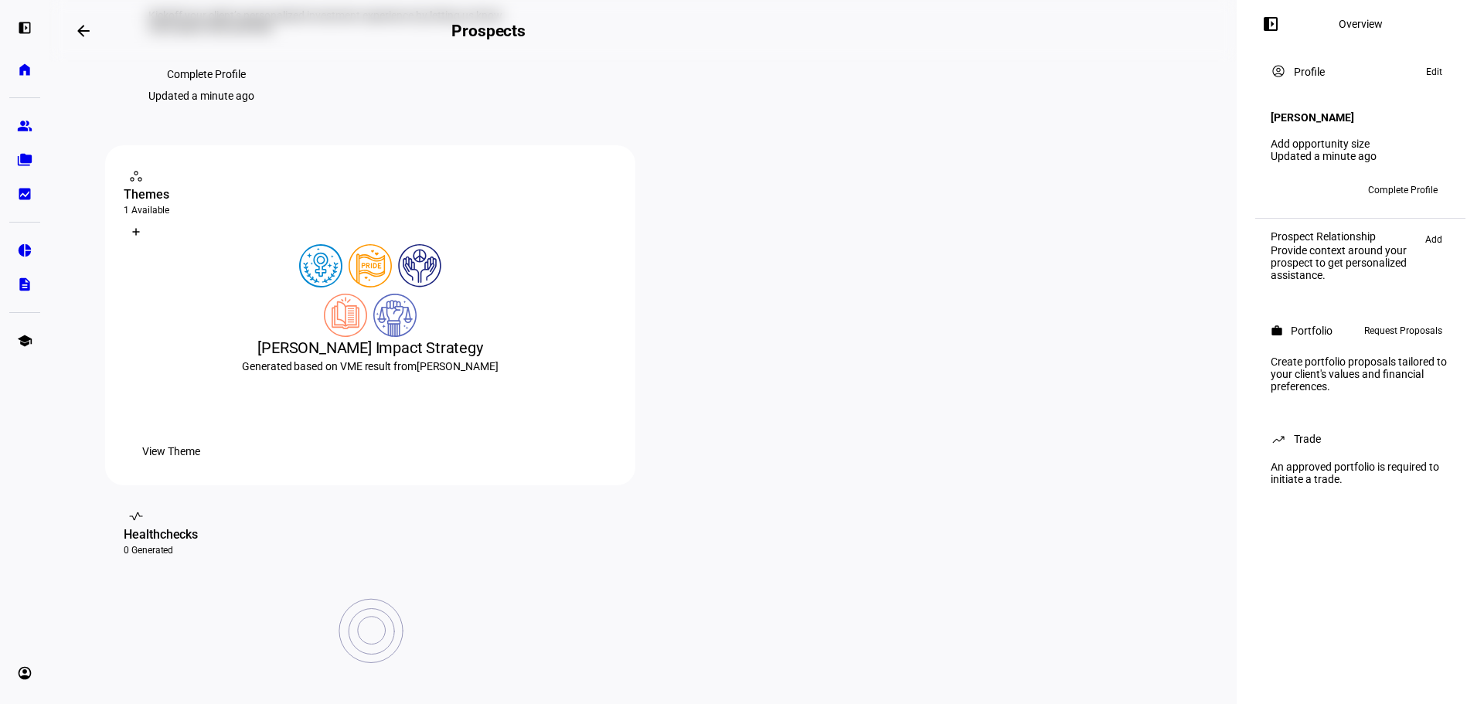
scroll to position [0, 0]
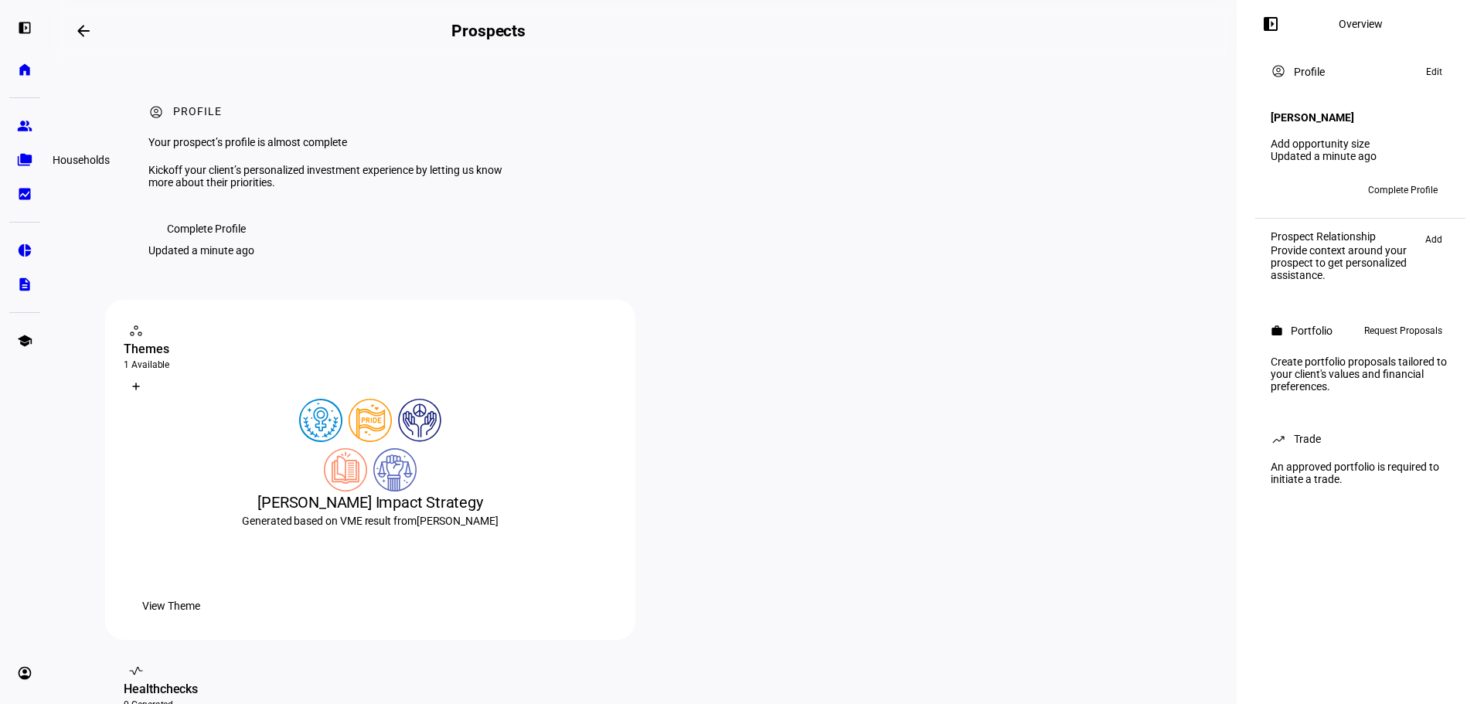
click at [27, 162] on eth-mat-symbol "folder_copy" at bounding box center [24, 159] width 15 height 15
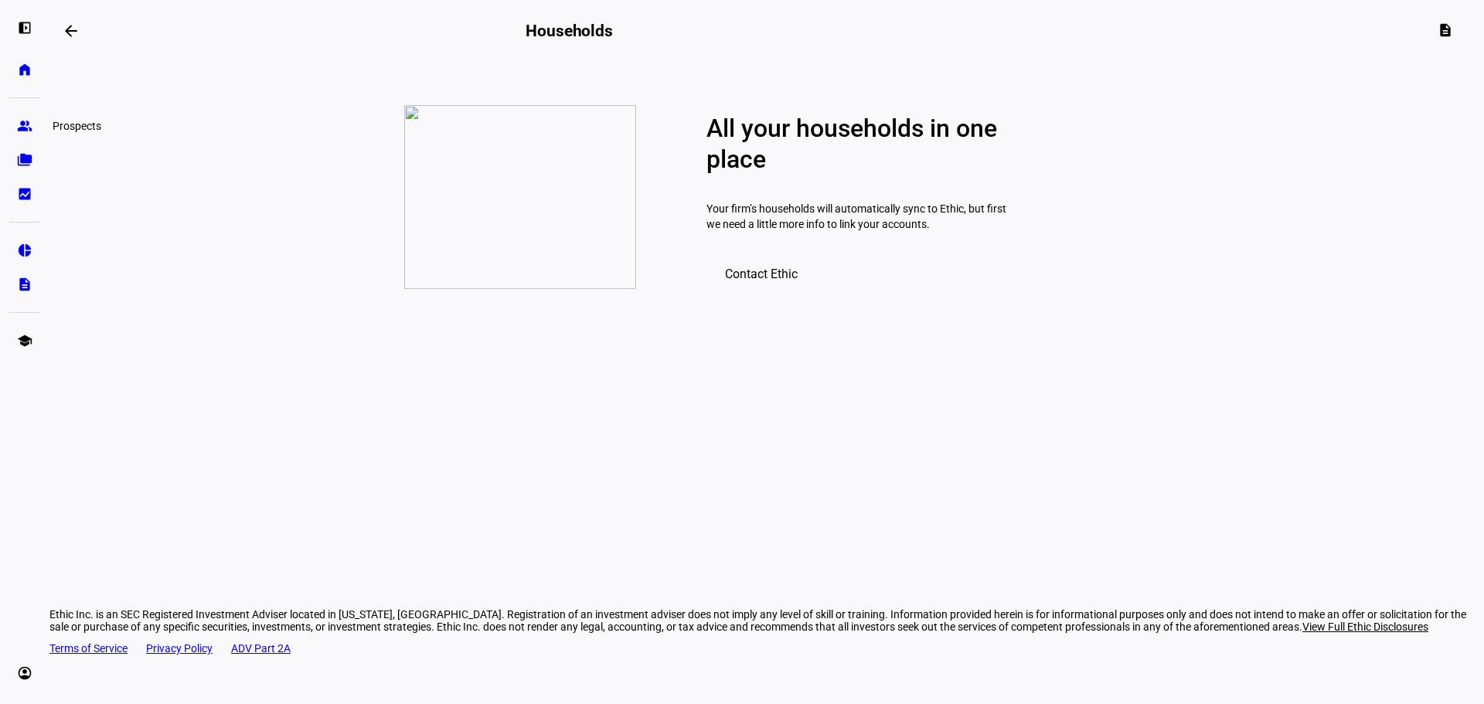
click at [22, 126] on eth-mat-symbol "group" at bounding box center [24, 125] width 15 height 15
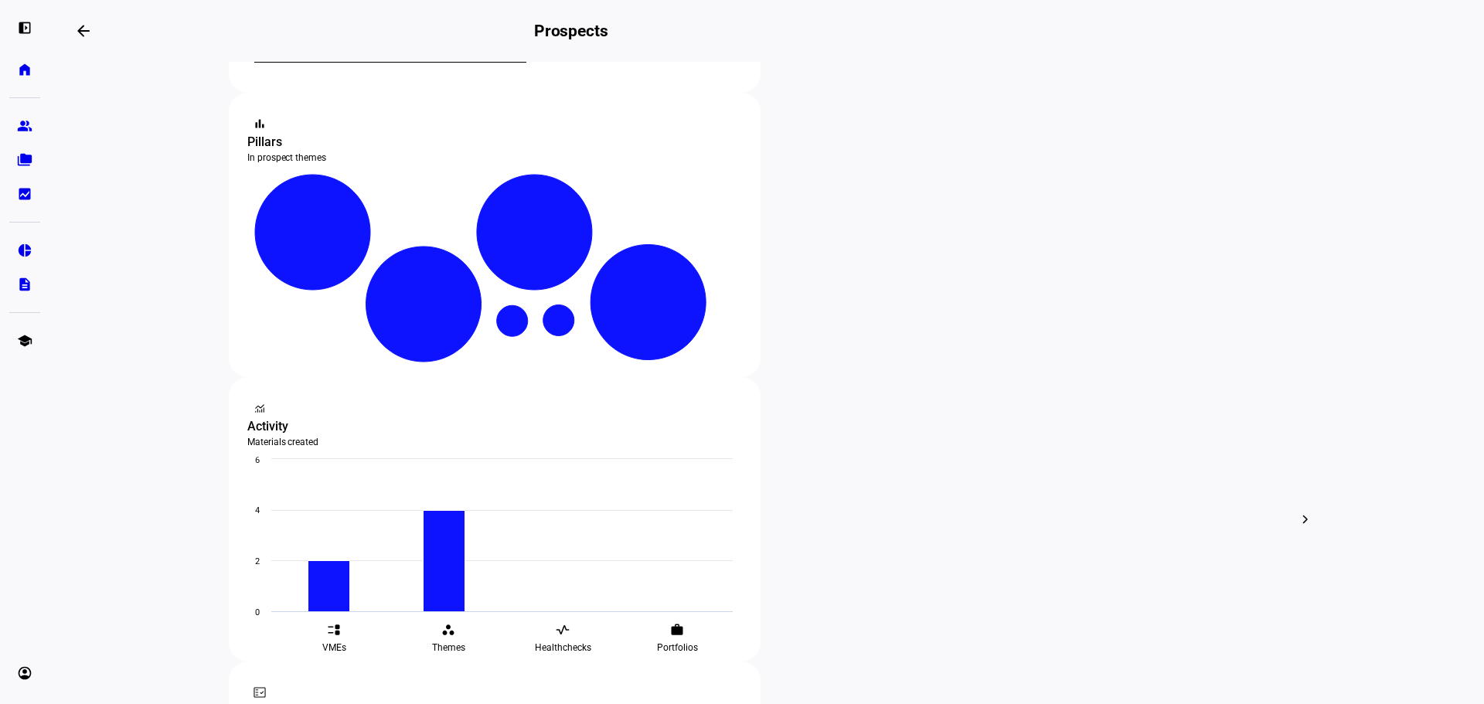
scroll to position [268, 0]
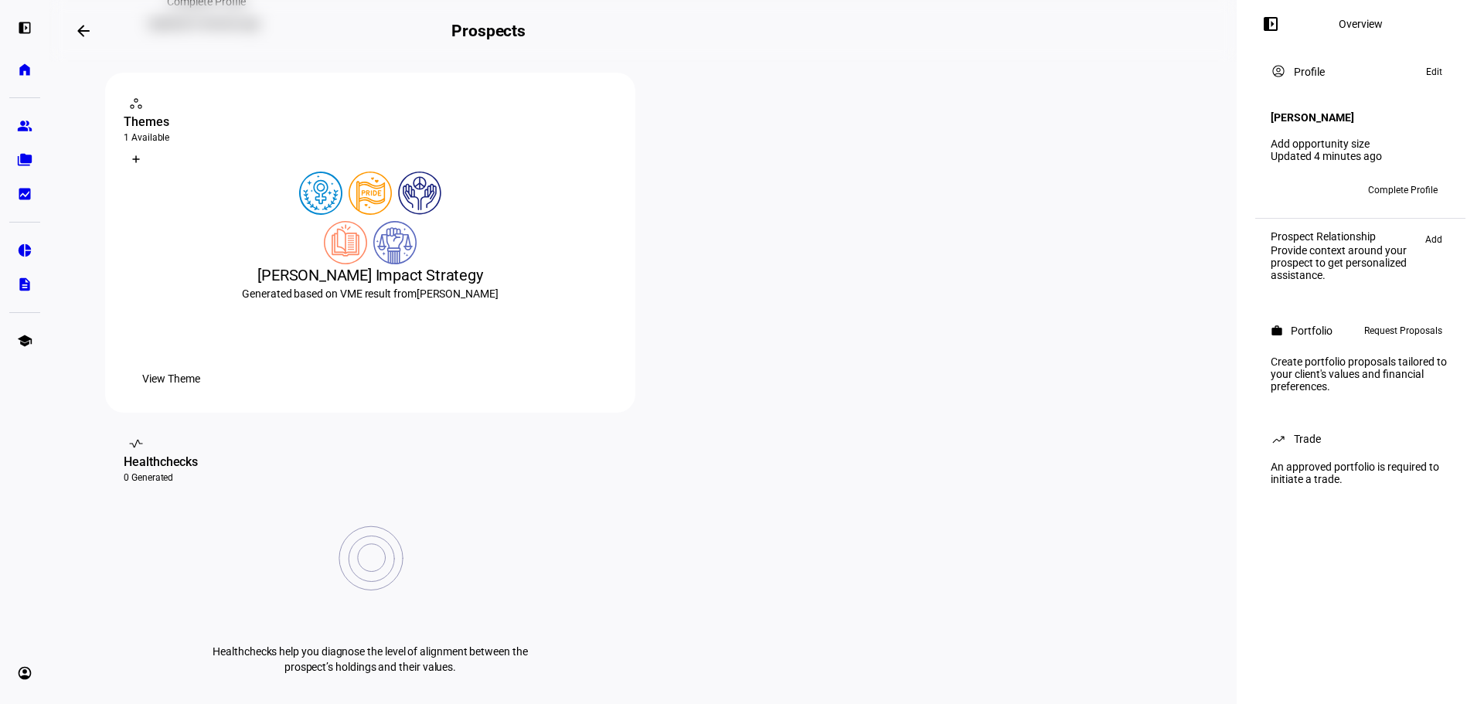
scroll to position [309, 0]
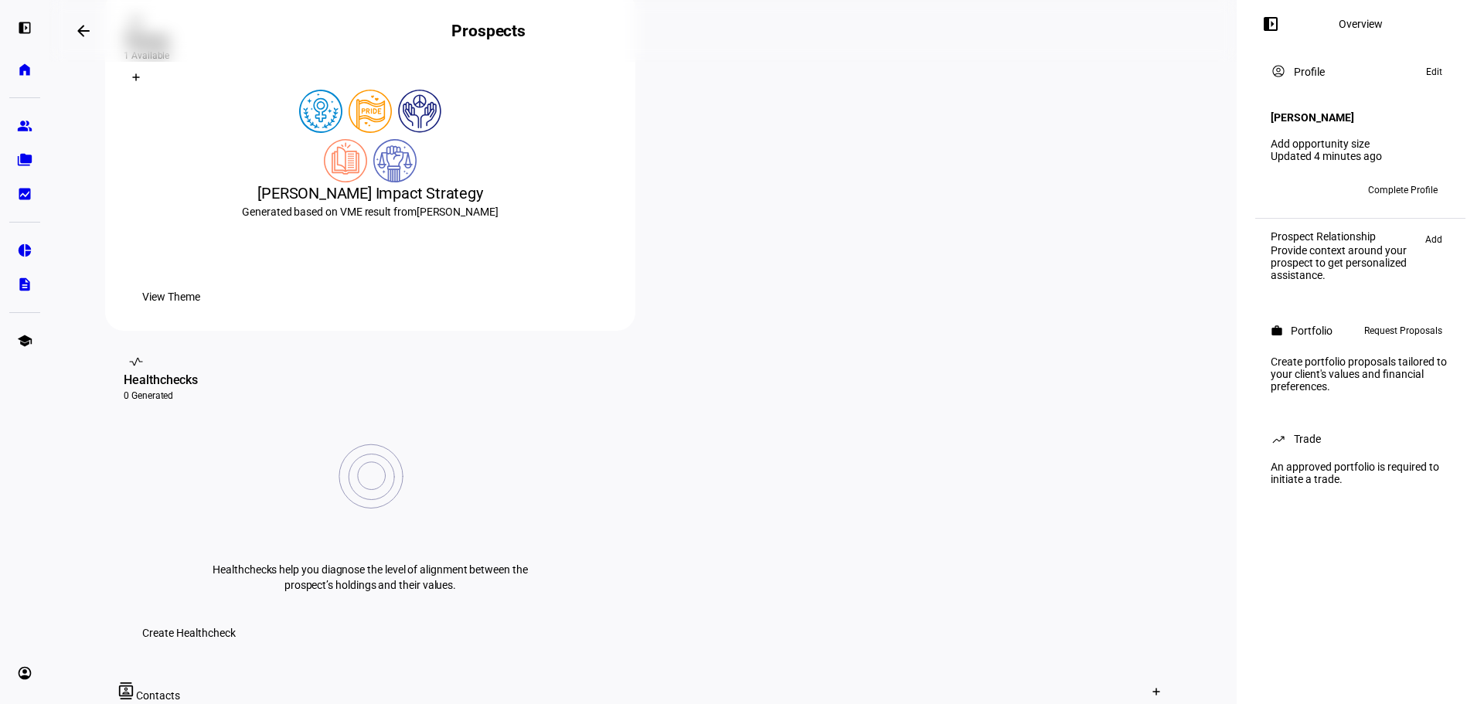
click at [200, 312] on span "View Theme" at bounding box center [171, 296] width 58 height 31
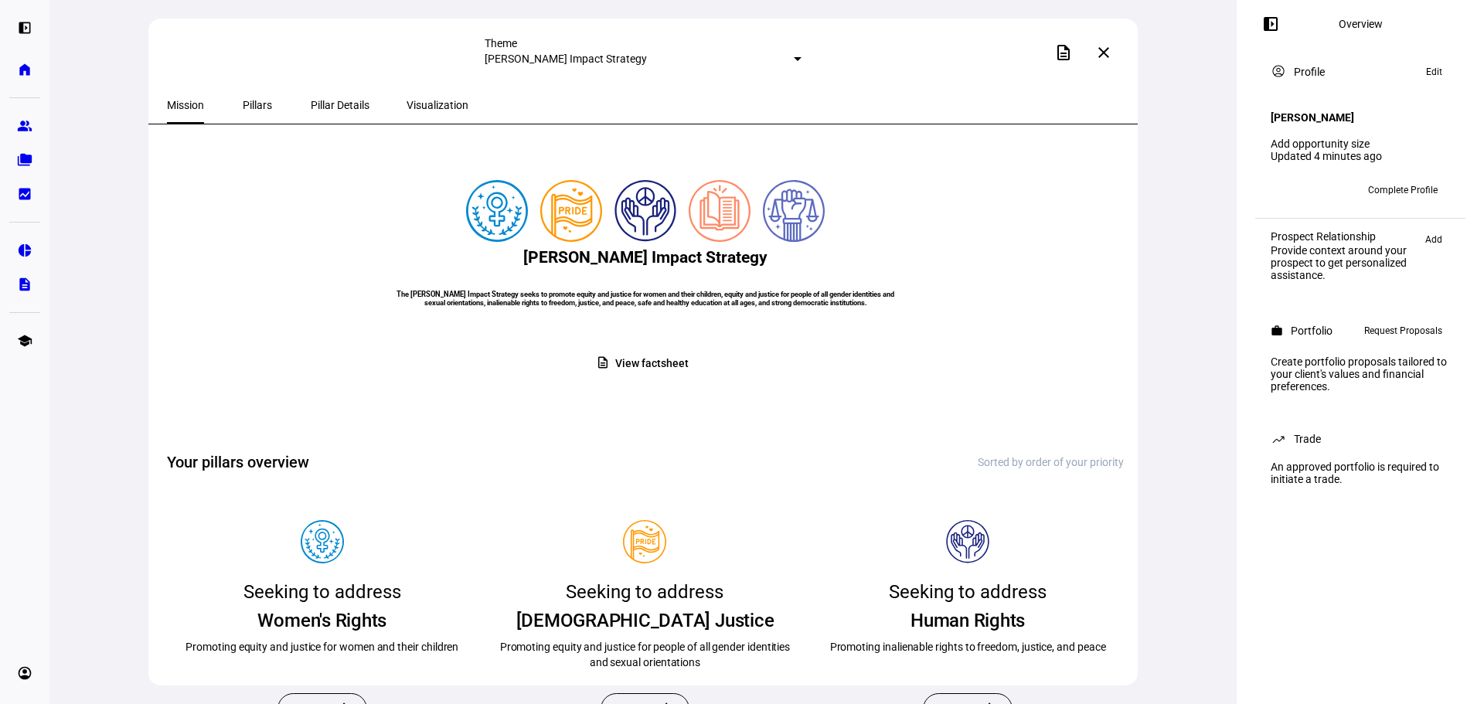
click at [1109, 55] on mat-icon "close" at bounding box center [1104, 52] width 19 height 19
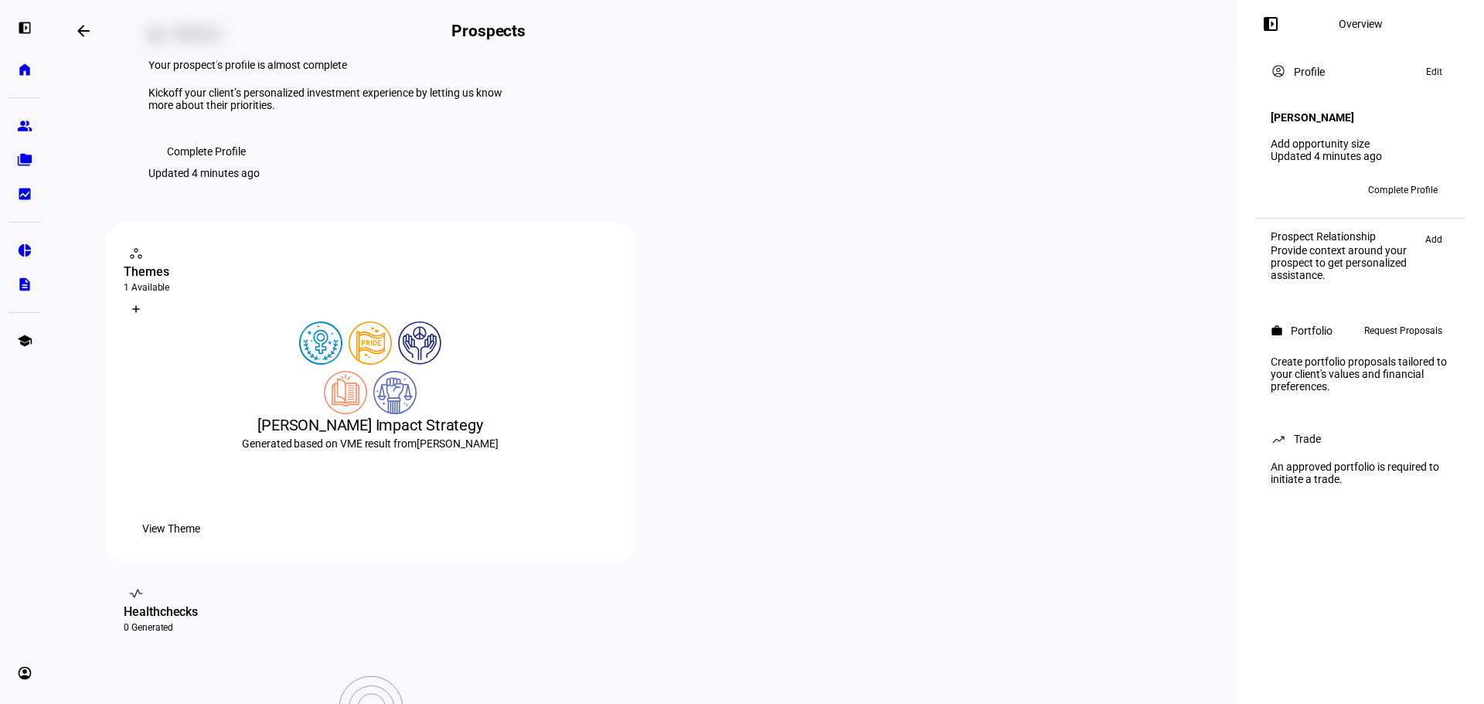
scroll to position [309, 0]
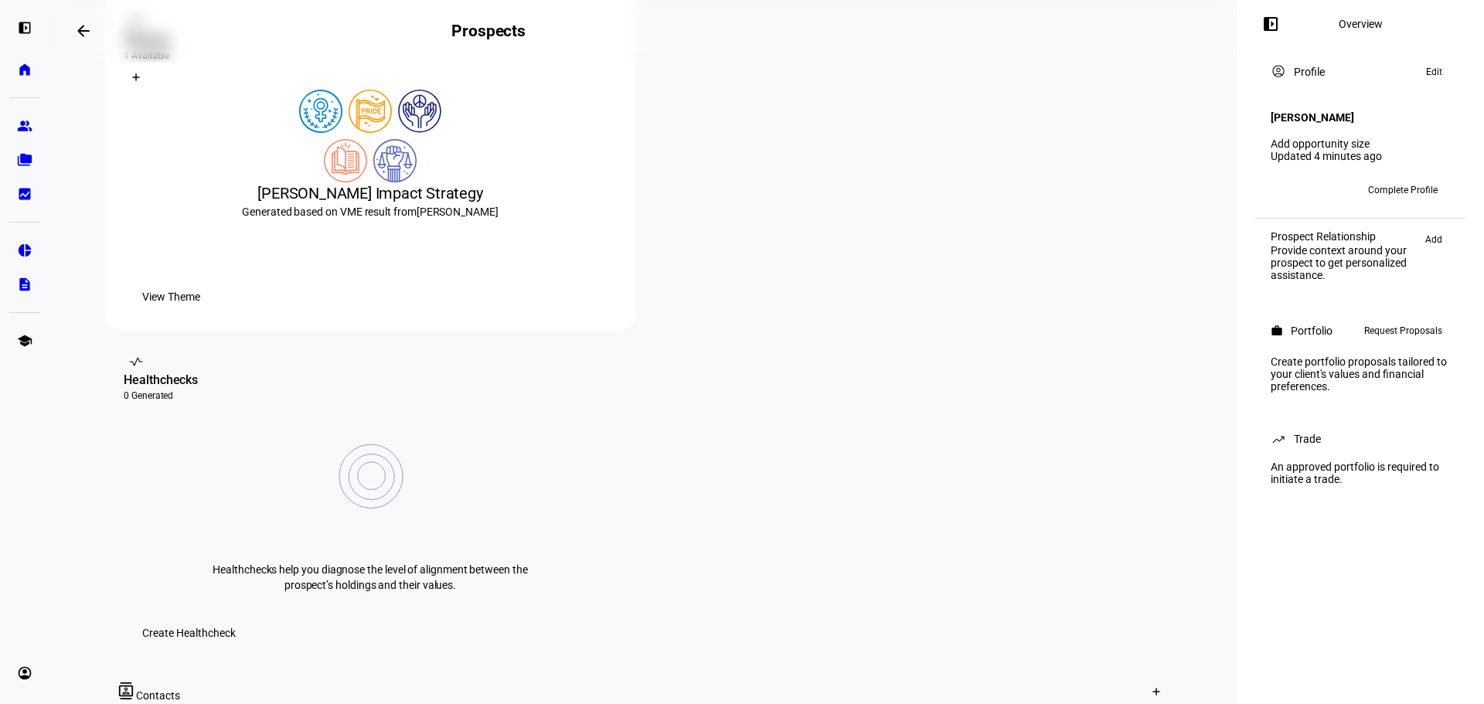
click at [219, 312] on span at bounding box center [171, 296] width 95 height 31
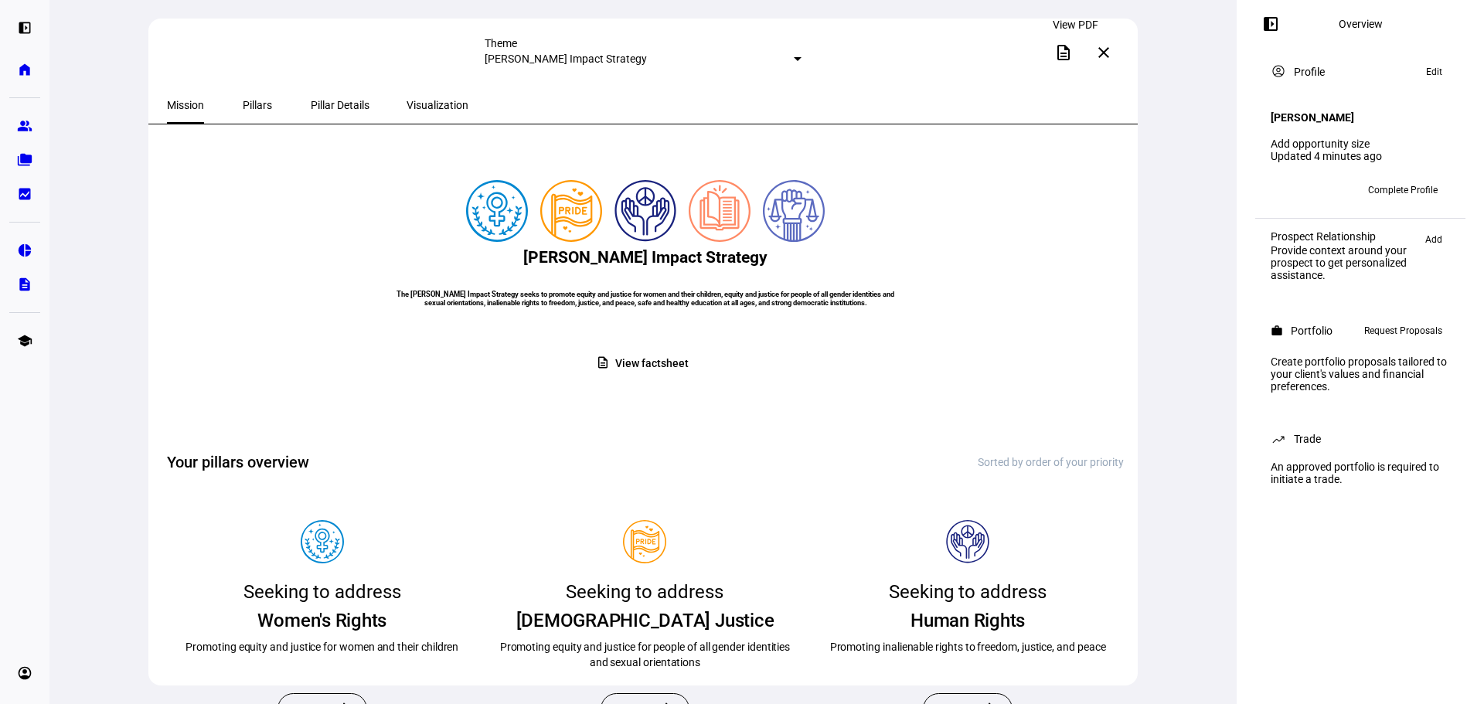
click at [1073, 53] on mat-icon "description" at bounding box center [1064, 52] width 19 height 19
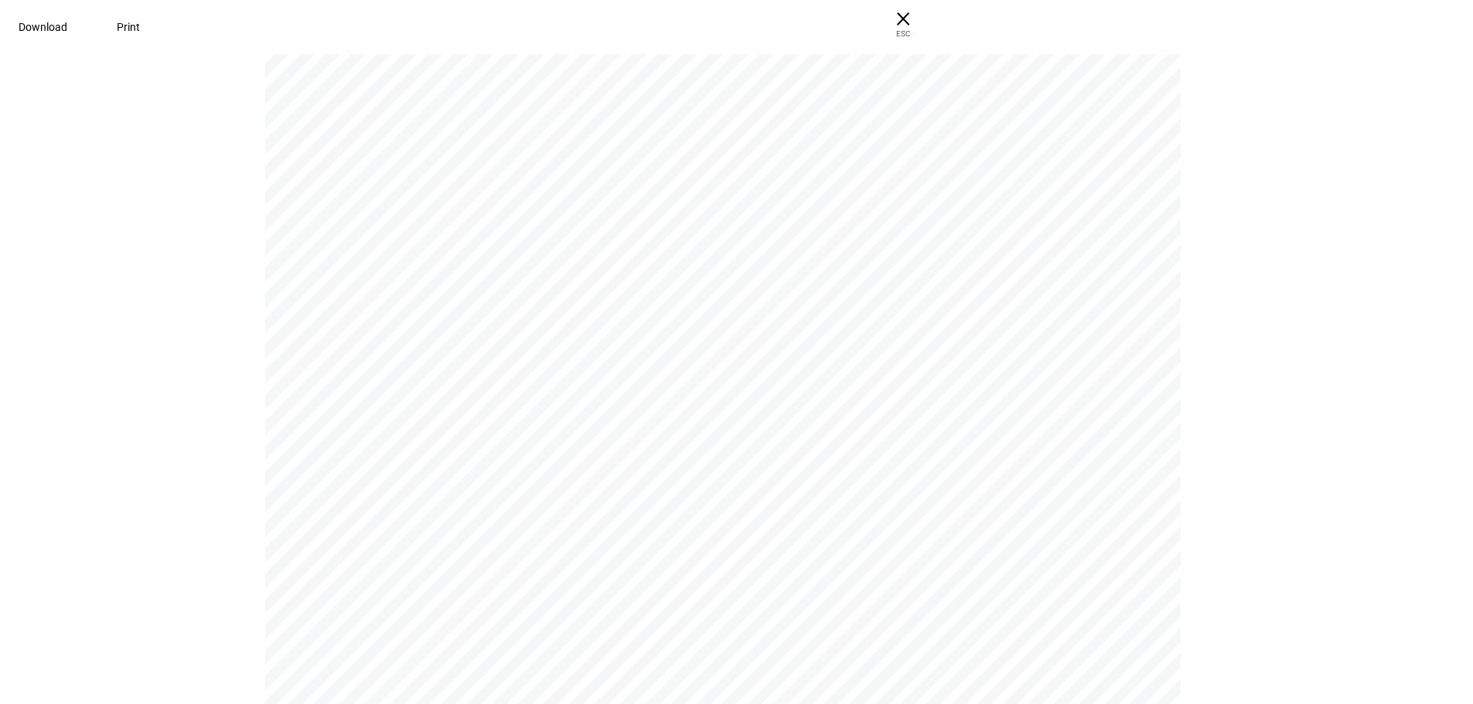
scroll to position [13464, 0]
click at [67, 26] on span "Download" at bounding box center [43, 27] width 49 height 12
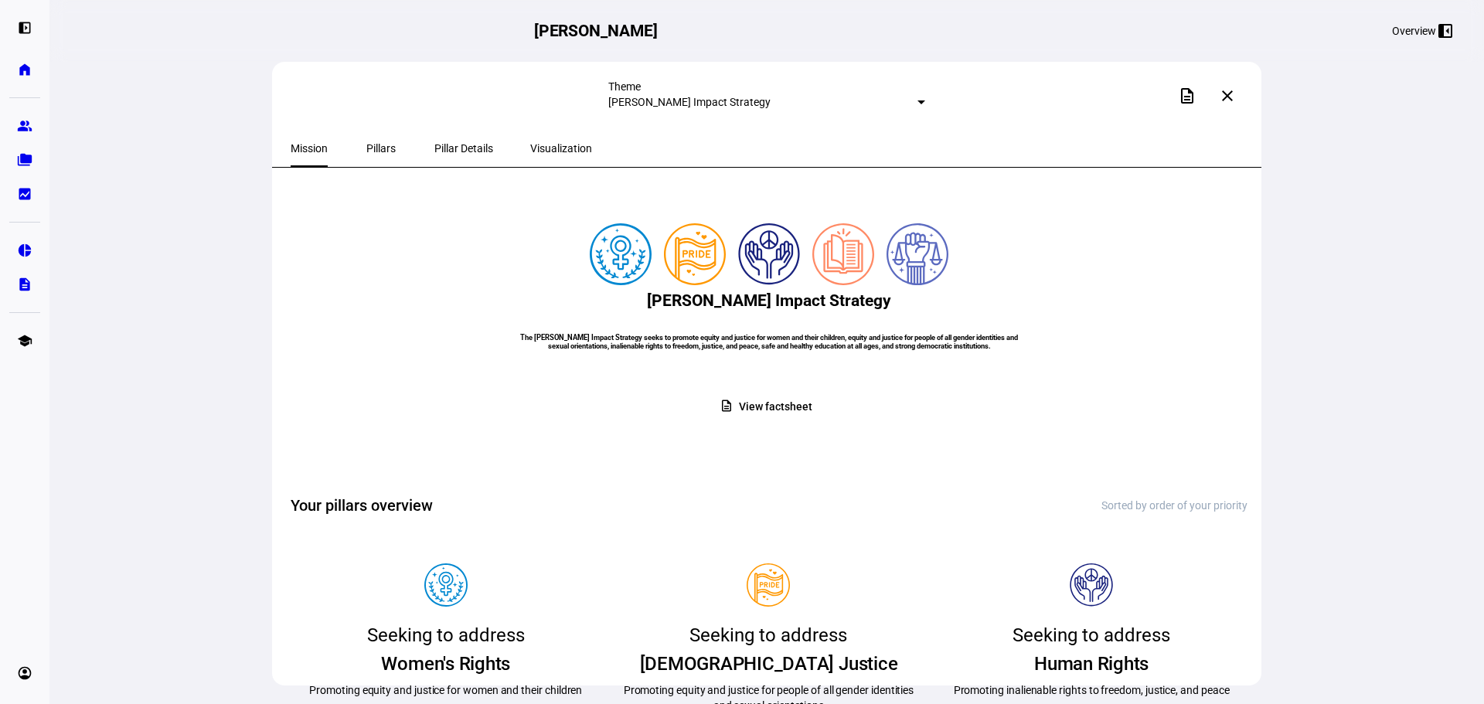
click at [1232, 97] on mat-icon "close" at bounding box center [1227, 96] width 19 height 19
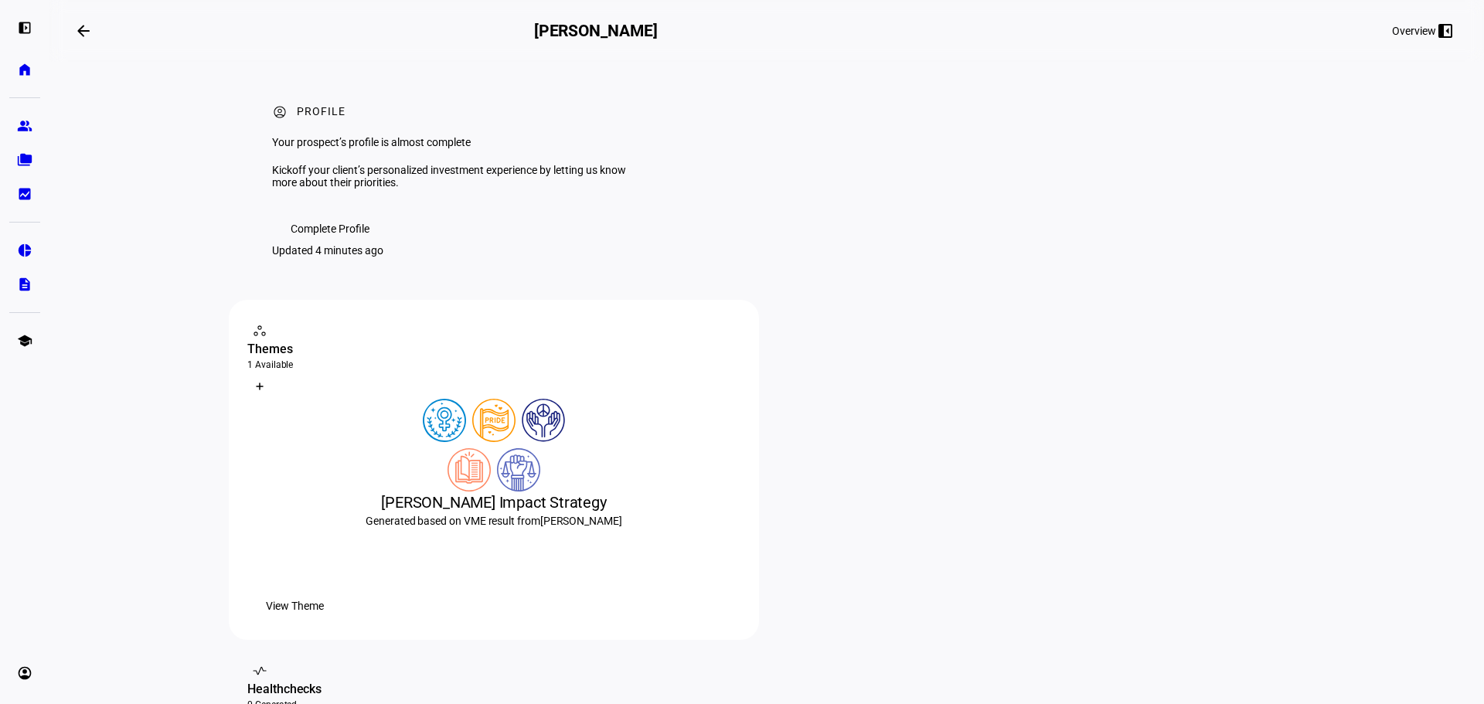
click at [97, 29] on span at bounding box center [83, 30] width 37 height 37
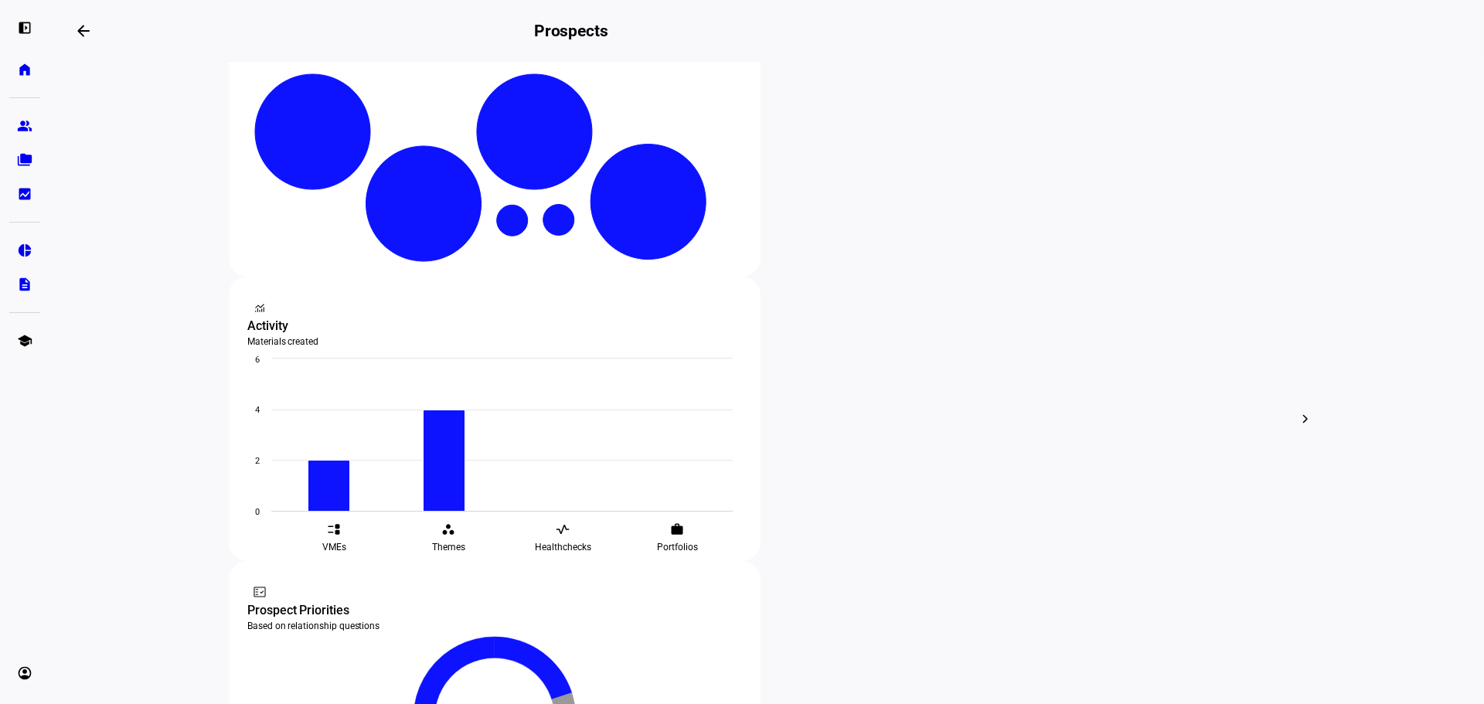
scroll to position [464, 0]
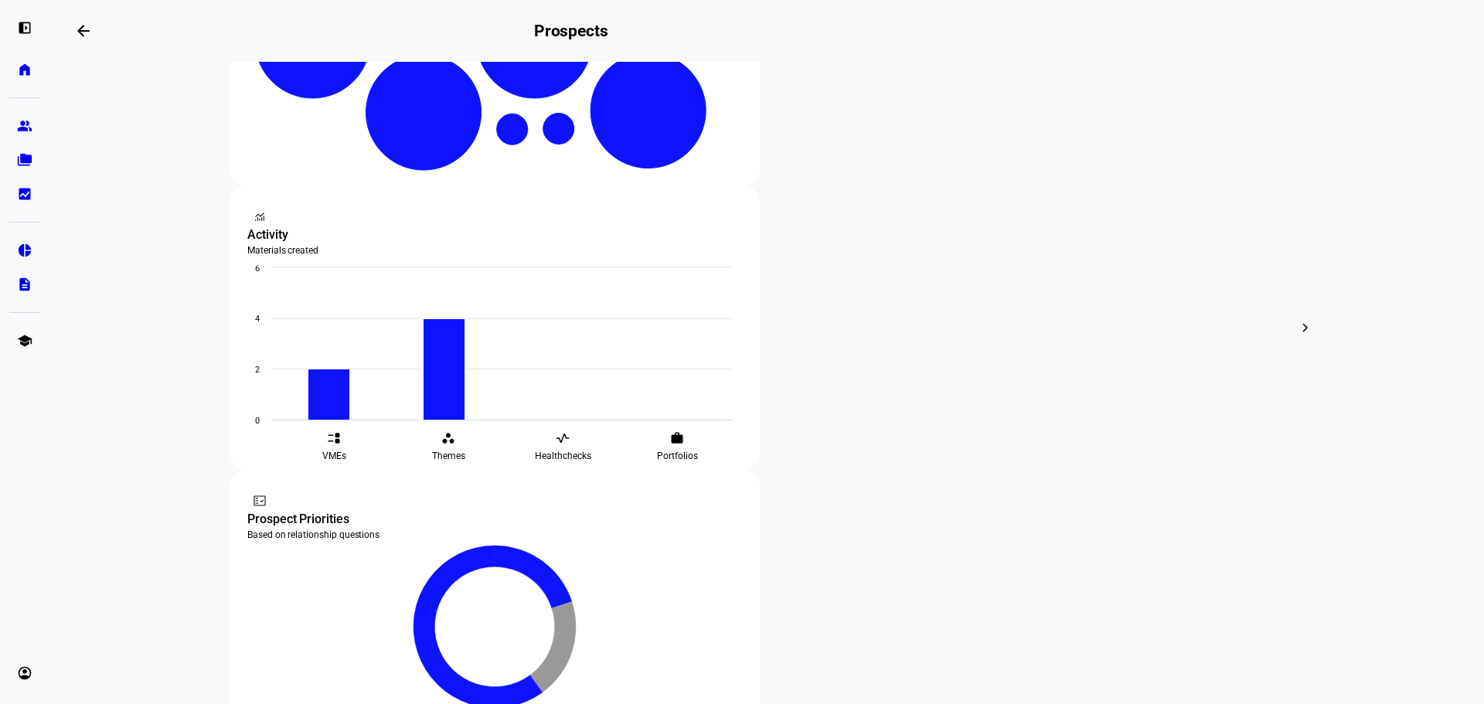
click at [129, 361] on eth-layout-page-content "steppers contact_support Prospect Funnel By journey stage What's this data? Tot…" at bounding box center [766, 383] width 1435 height 642
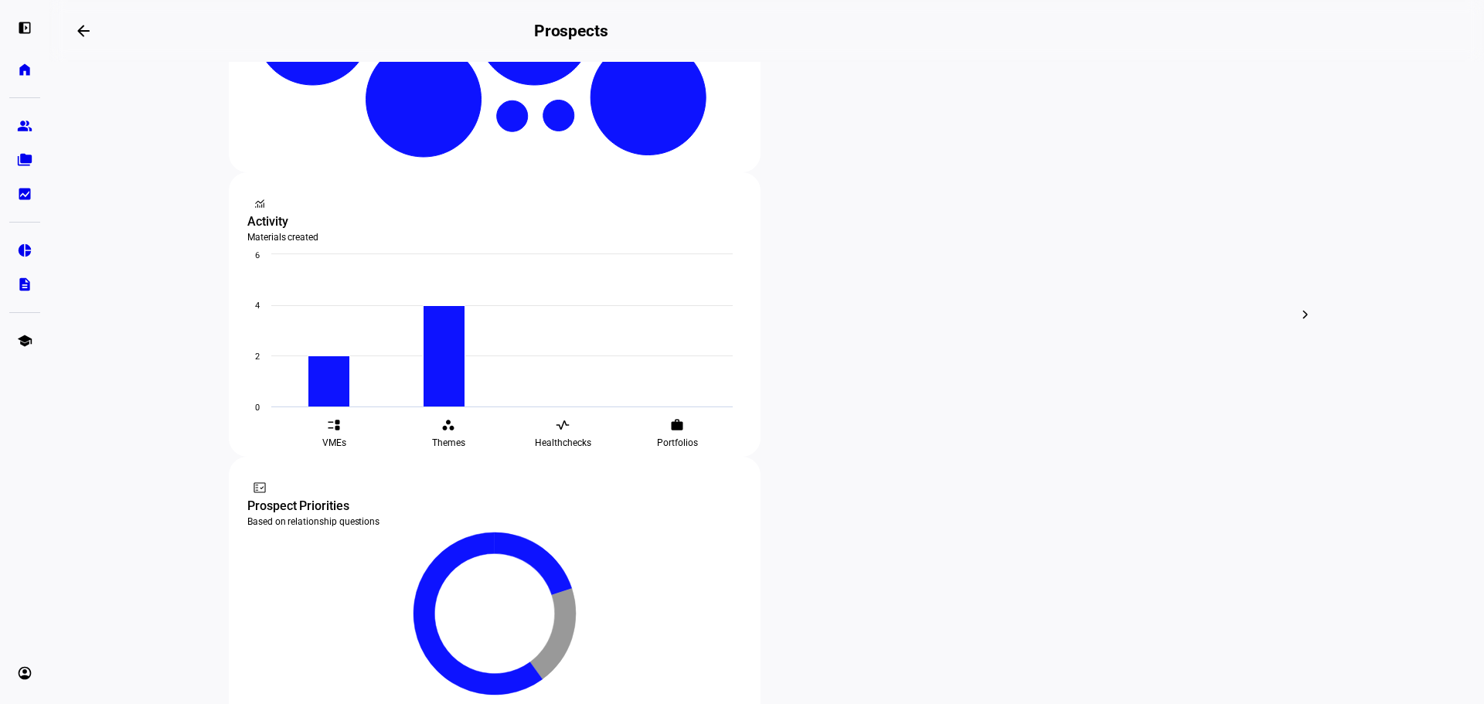
scroll to position [346, 0]
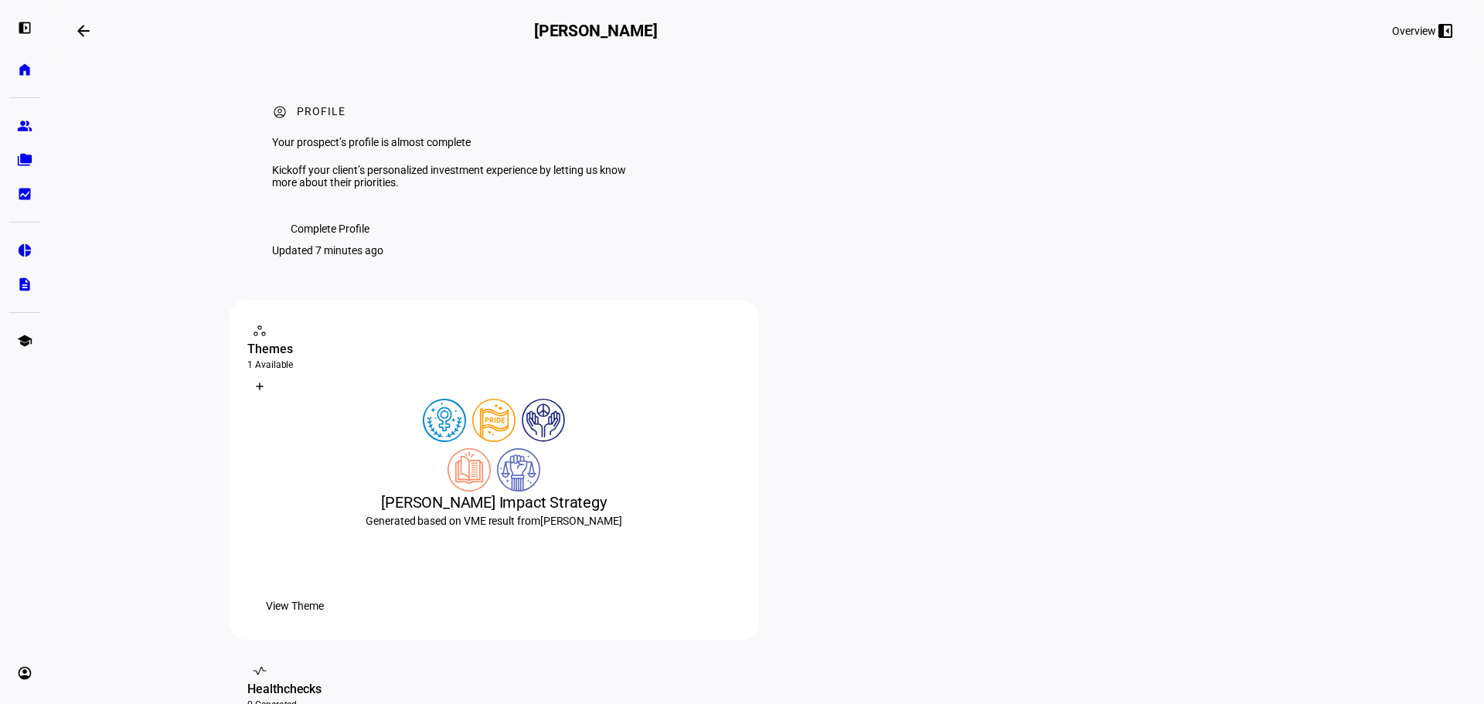
click at [335, 244] on span "Complete Profile" at bounding box center [330, 228] width 79 height 31
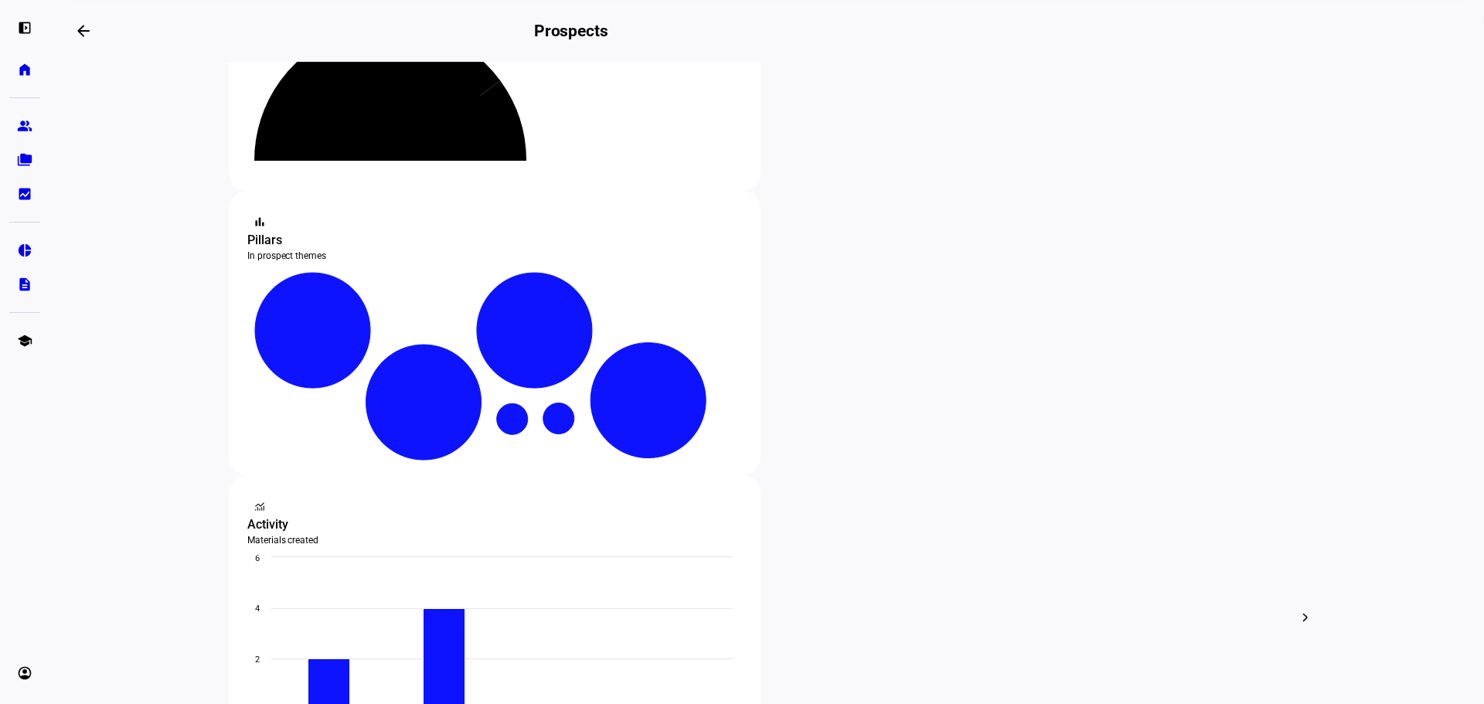
scroll to position [387, 0]
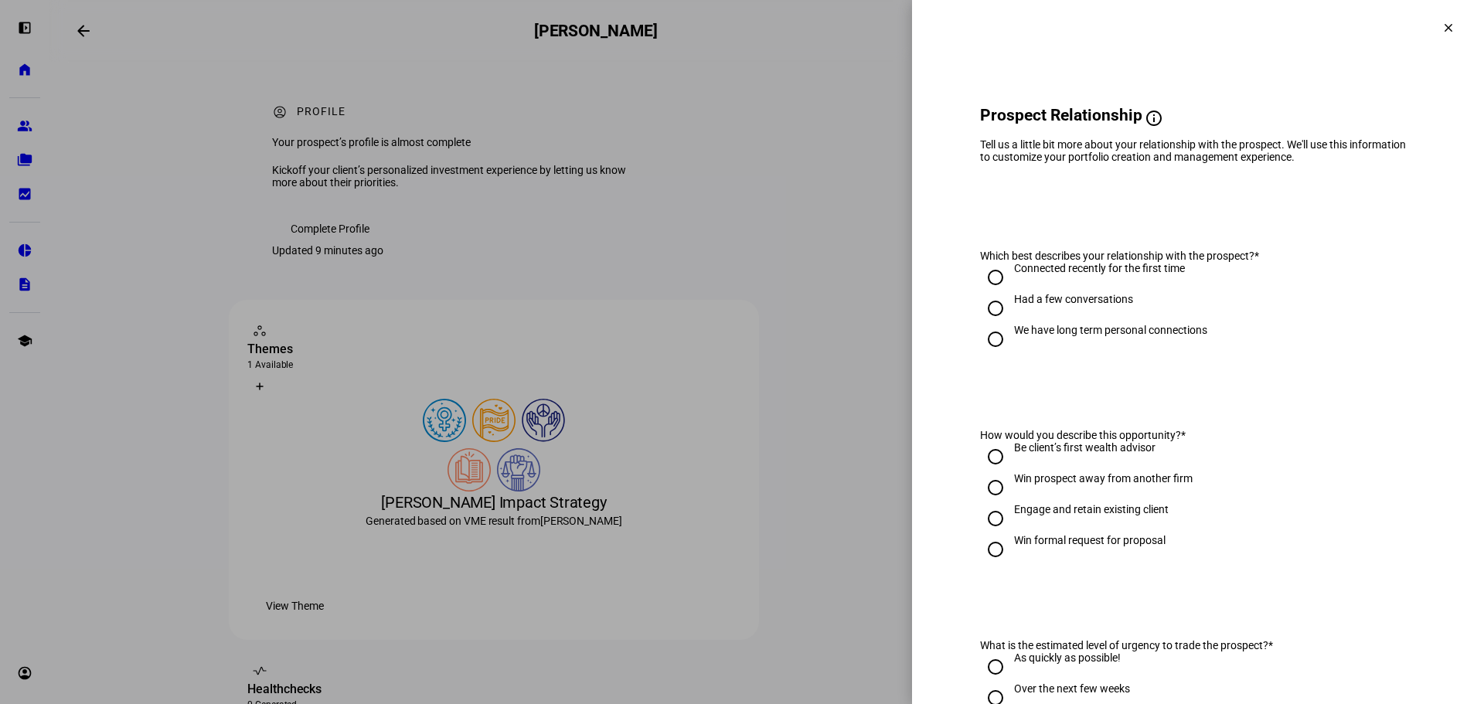
click at [1078, 336] on div "We have long term personal connections" at bounding box center [1110, 330] width 193 height 12
click at [1011, 344] on input "We have long term personal connections" at bounding box center [995, 339] width 31 height 31
radio input "true"
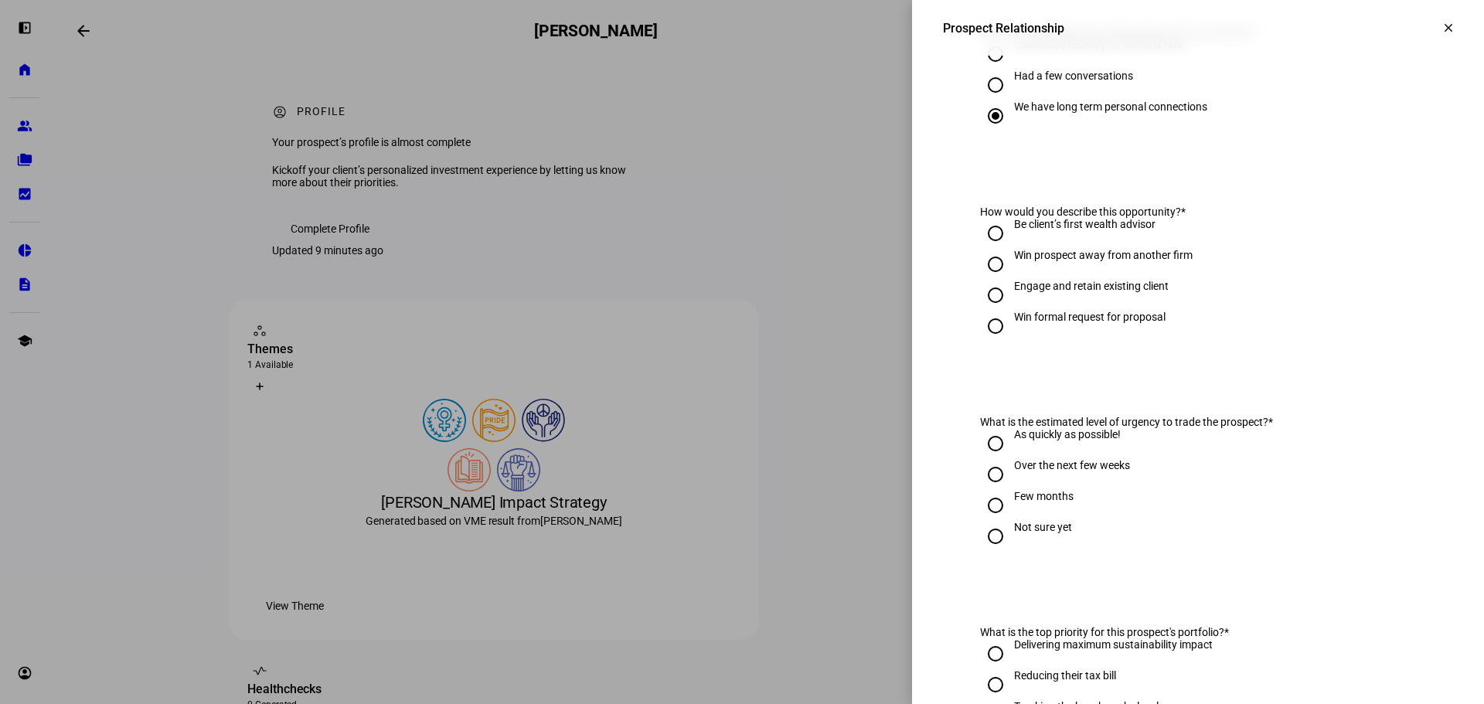
scroll to position [232, 0]
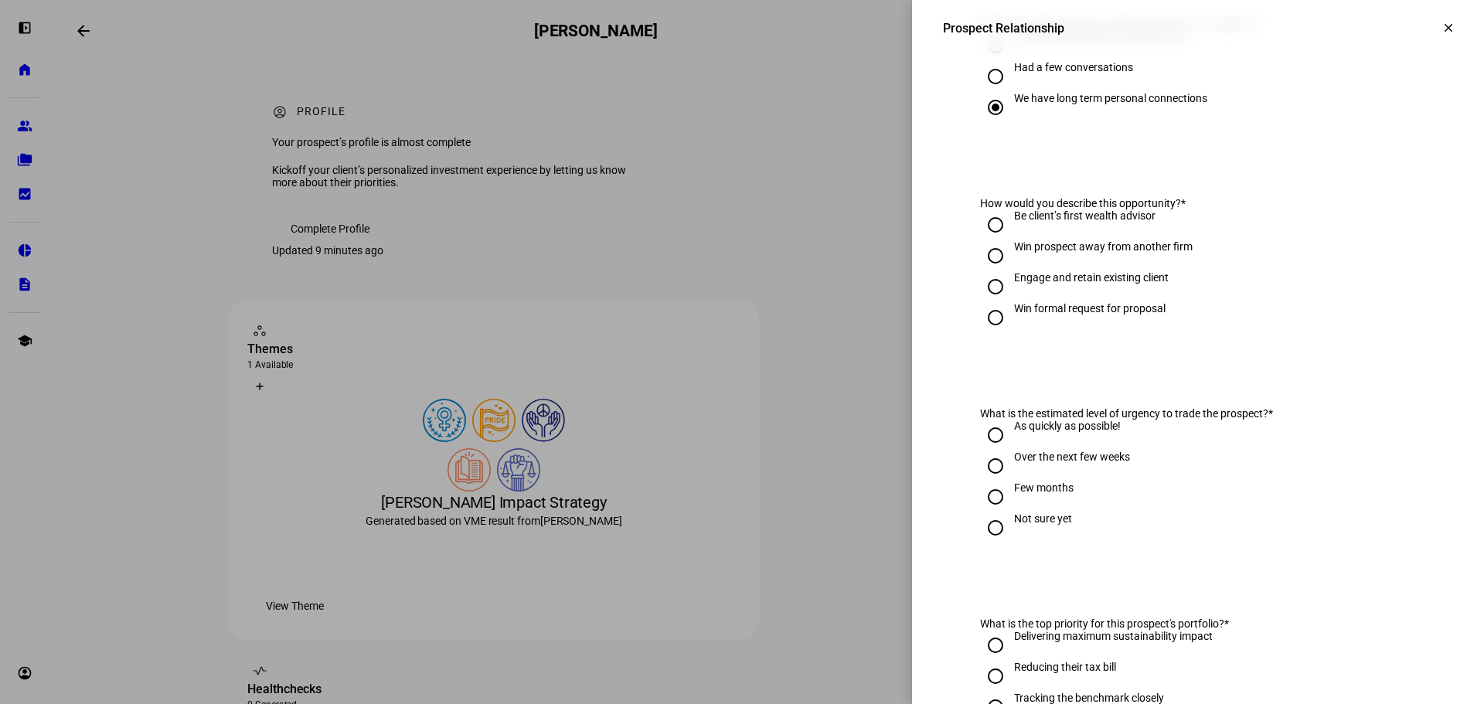
click at [1058, 284] on div "Engage and retain existing client" at bounding box center [1091, 277] width 155 height 12
click at [1011, 298] on input "Engage and retain existing client" at bounding box center [995, 286] width 31 height 31
radio input "true"
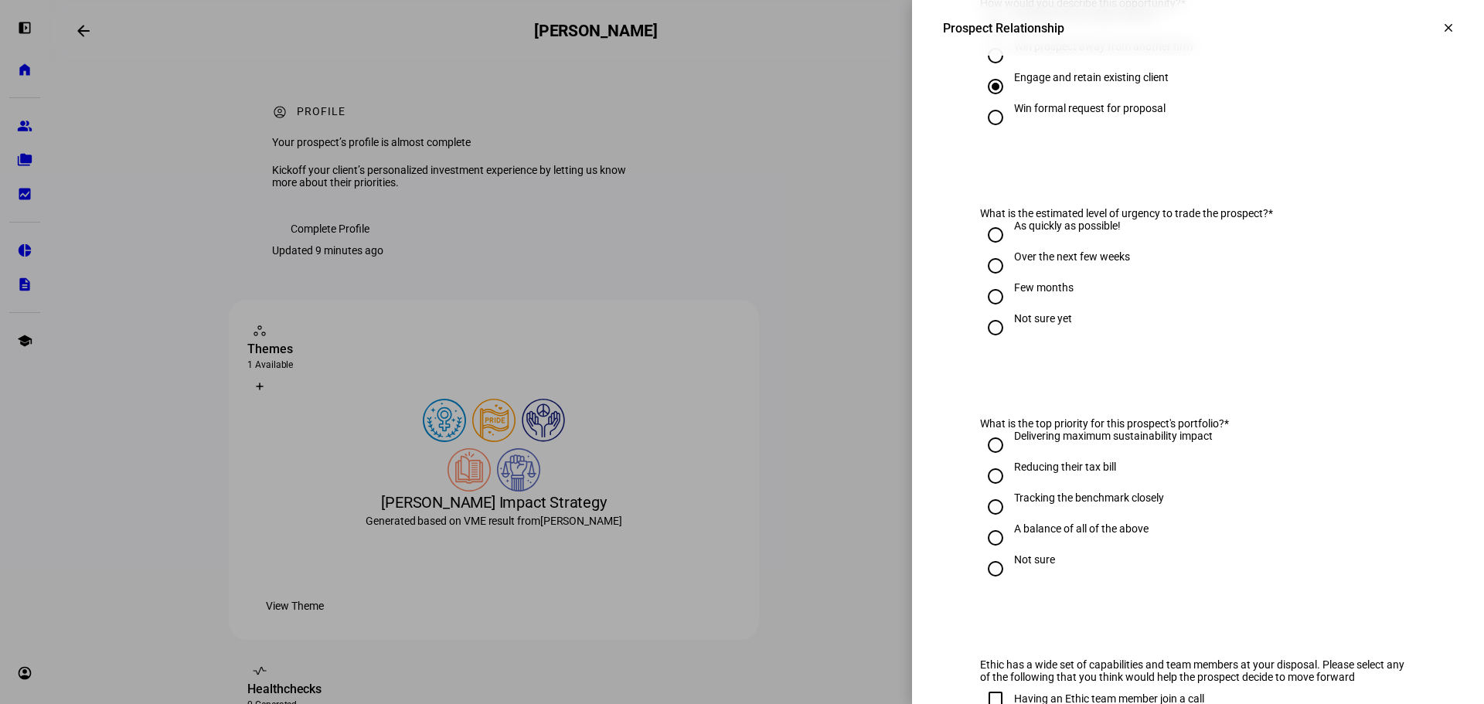
scroll to position [541, 0]
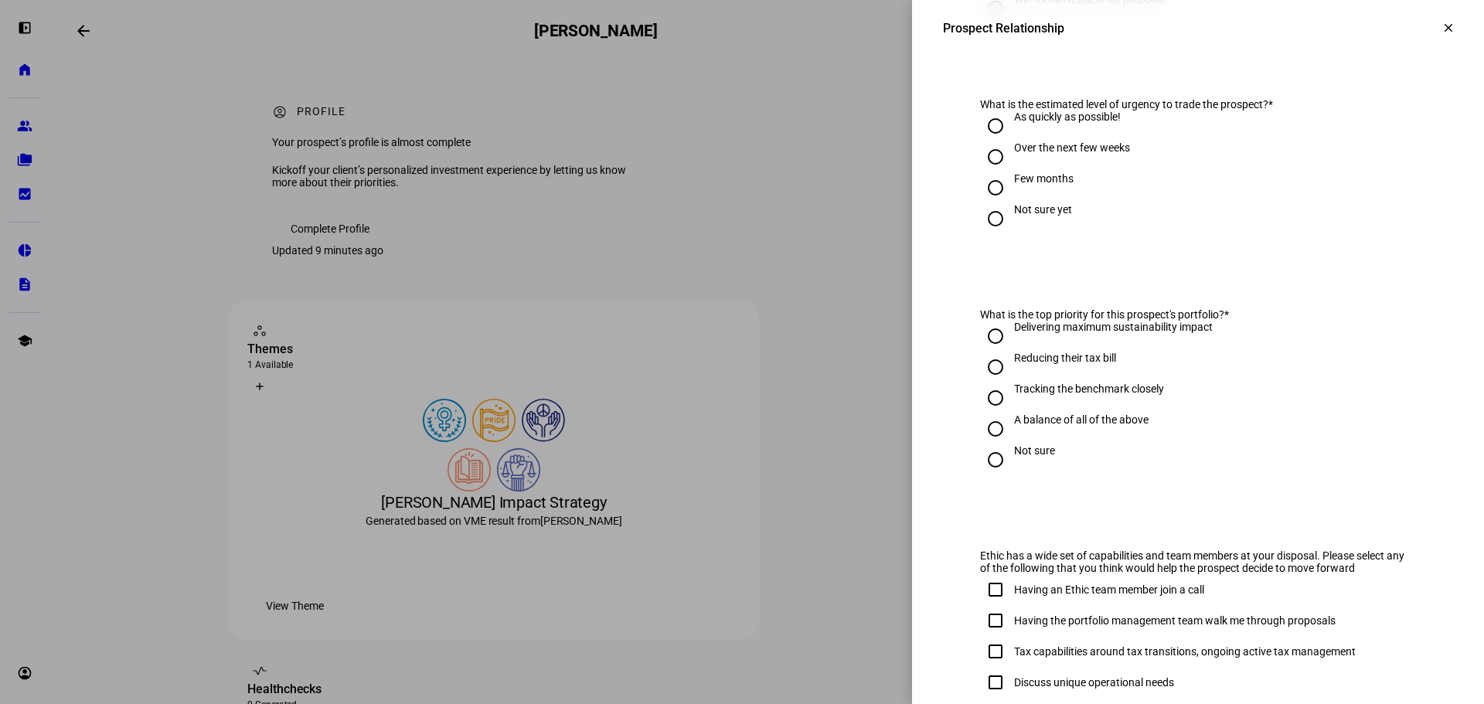
click at [1037, 216] on div "Not sure yet" at bounding box center [1043, 209] width 58 height 12
click at [1011, 227] on input "Not sure yet" at bounding box center [995, 218] width 31 height 31
radio input "true"
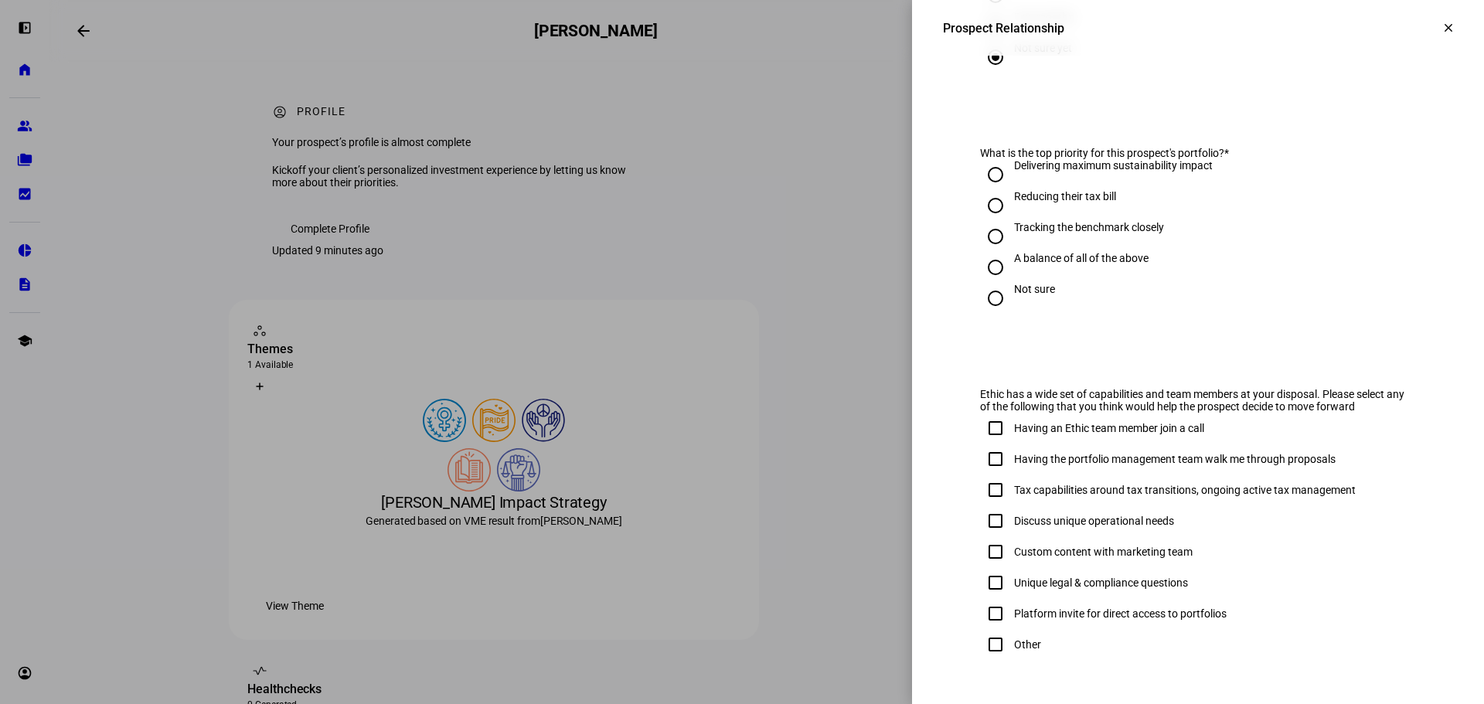
scroll to position [773, 0]
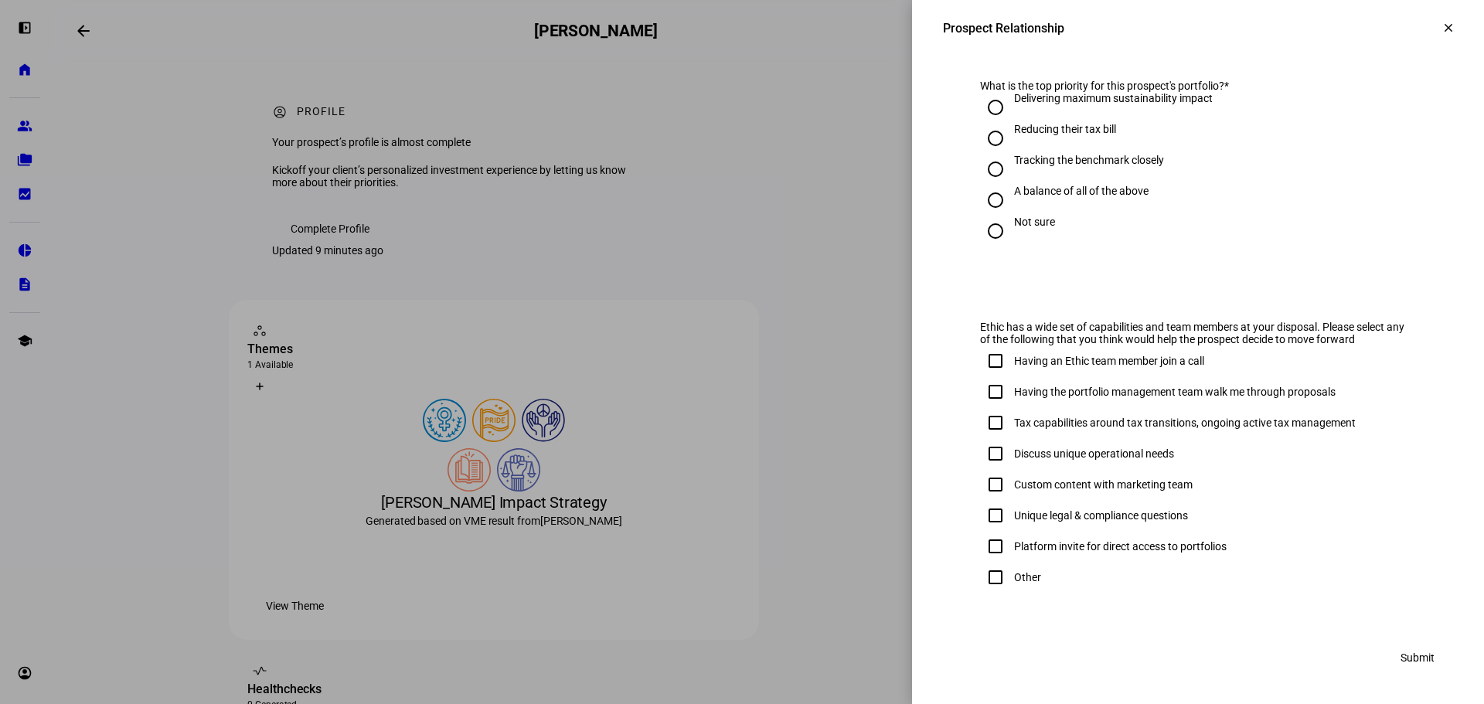
click at [1023, 135] on div "Reducing their tax bill" at bounding box center [1065, 129] width 102 height 12
click at [1011, 141] on input "Reducing their tax bill" at bounding box center [995, 138] width 31 height 31
radio input "true"
click at [1213, 535] on div "Platform invite for direct access to portfolios" at bounding box center [1103, 546] width 247 height 31
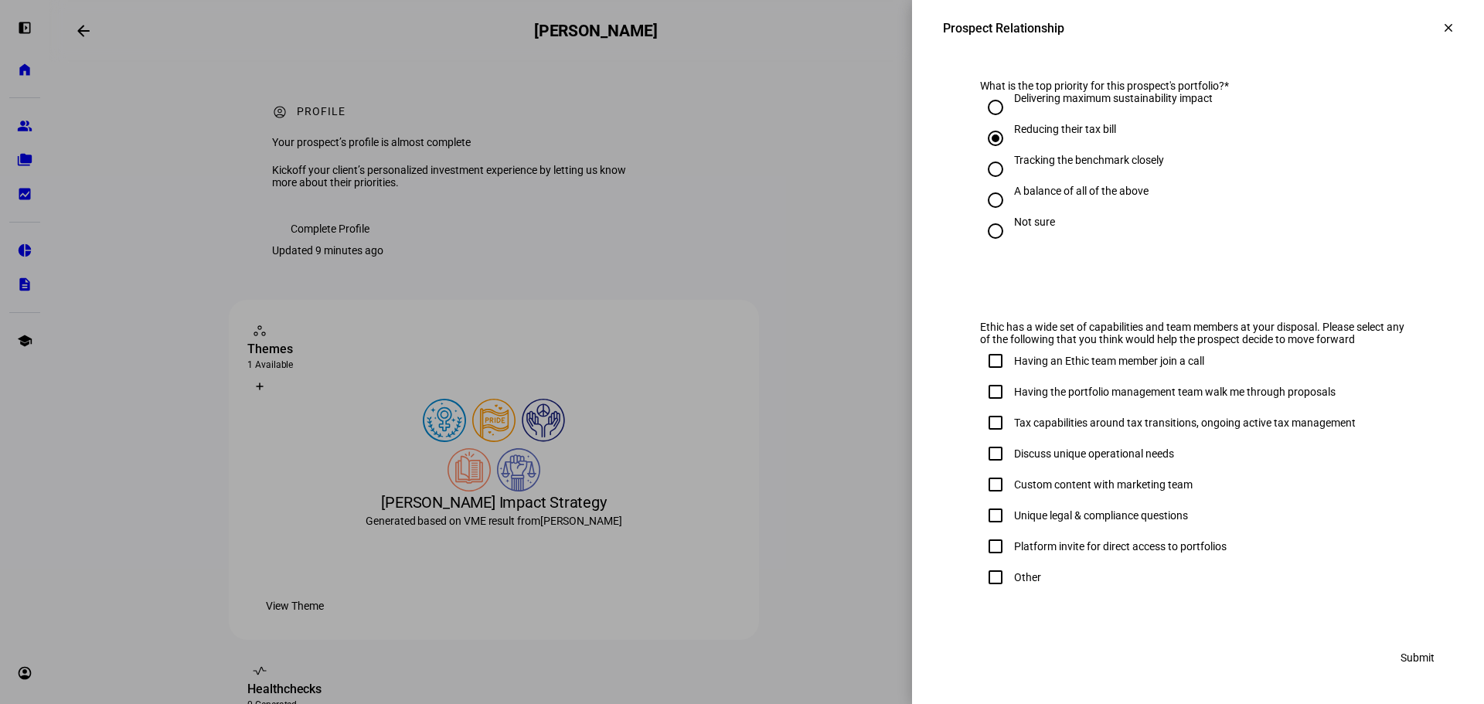
click at [1299, 514] on div "Unique legal & compliance questions" at bounding box center [1198, 515] width 436 height 31
click at [997, 581] on input "Other" at bounding box center [995, 577] width 31 height 31
checkbox input "true"
click at [1401, 666] on span "Submit" at bounding box center [1418, 657] width 34 height 31
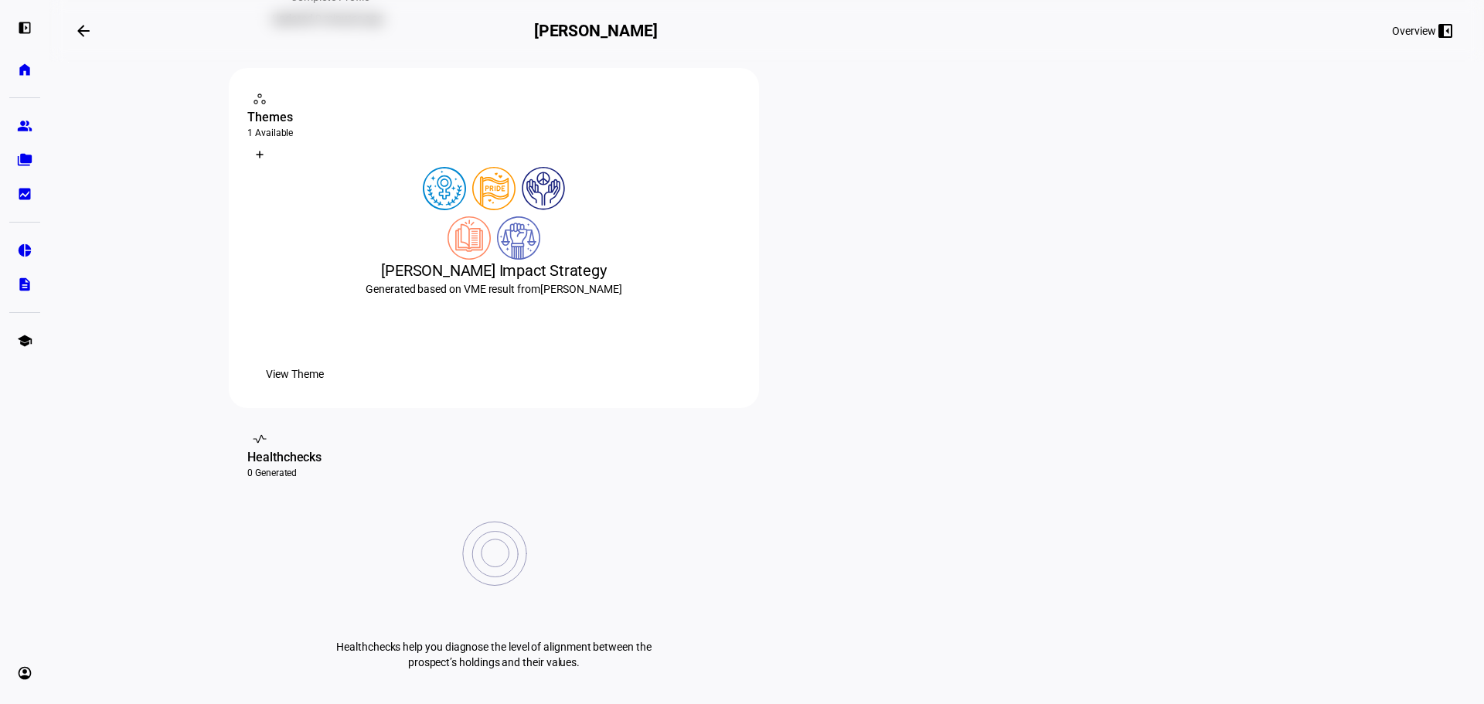
scroll to position [0, 0]
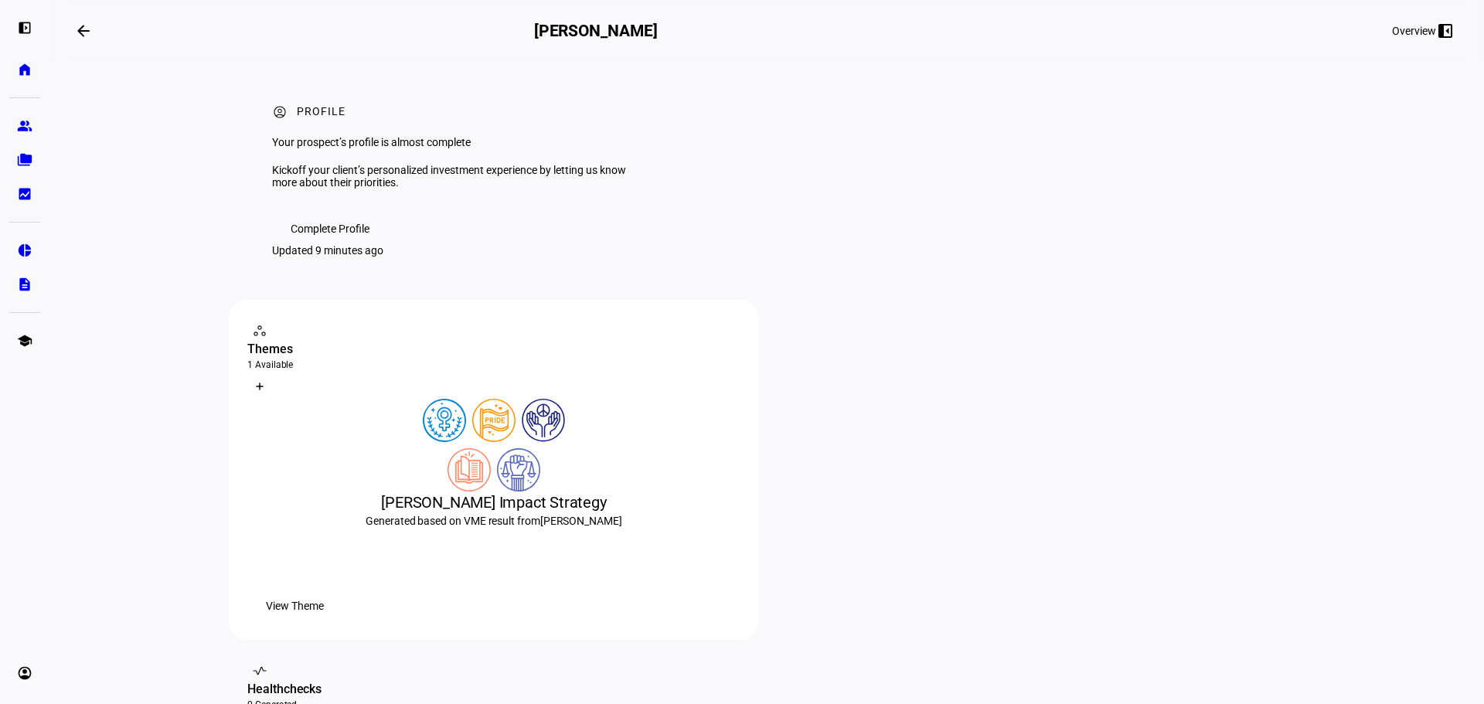
click at [111, 326] on eth-layout-page-content "arrow_backwards [PERSON_NAME] Overview left_panel_close account_circle Profile …" at bounding box center [766, 352] width 1435 height 704
click at [346, 244] on span "Complete Profile" at bounding box center [330, 228] width 79 height 31
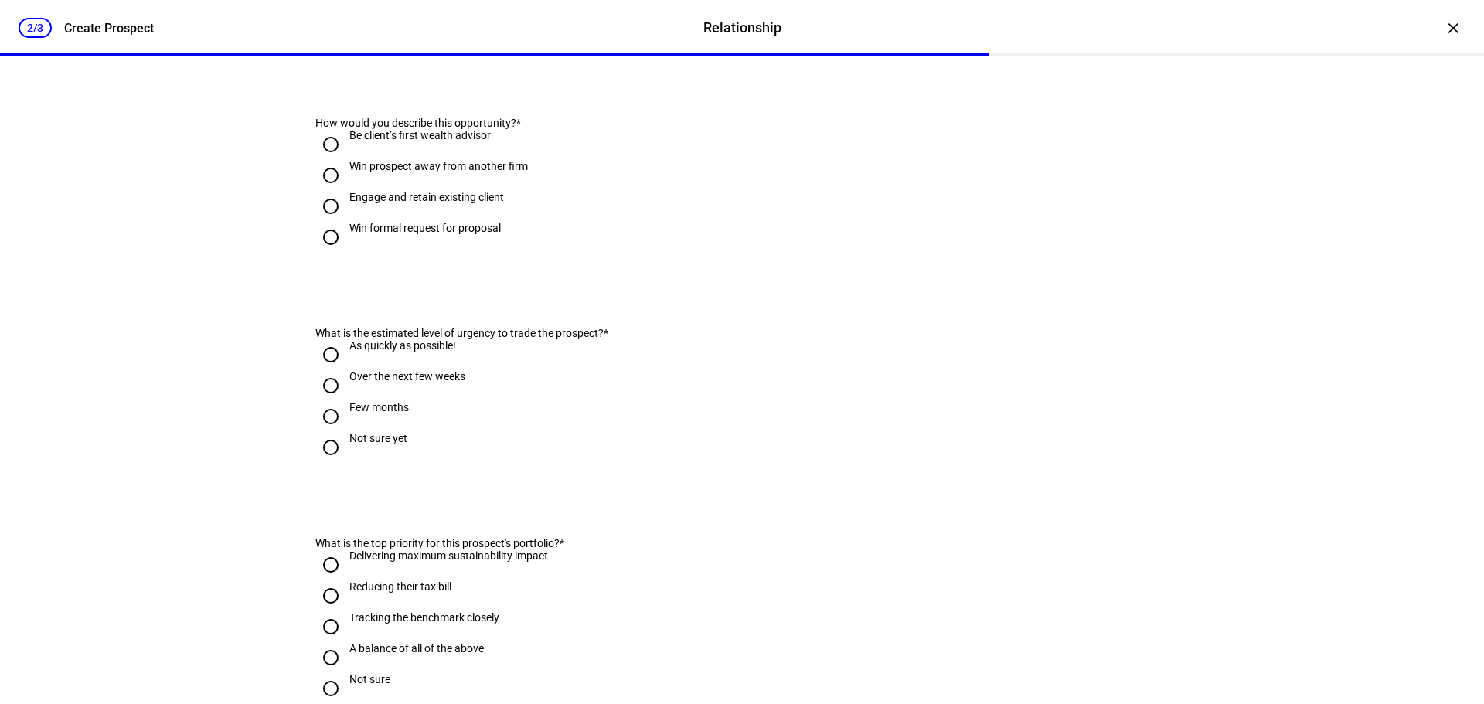
scroll to position [773, 0]
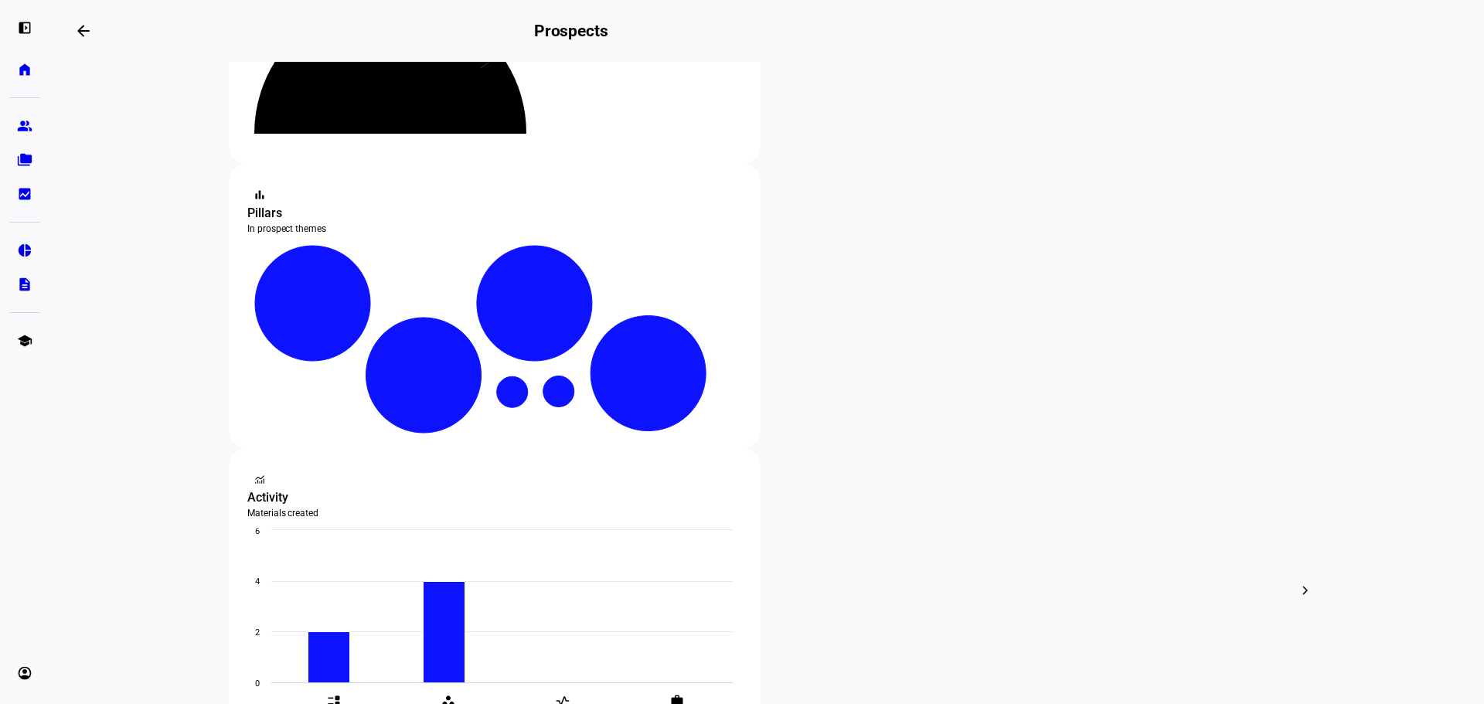
scroll to position [191, 0]
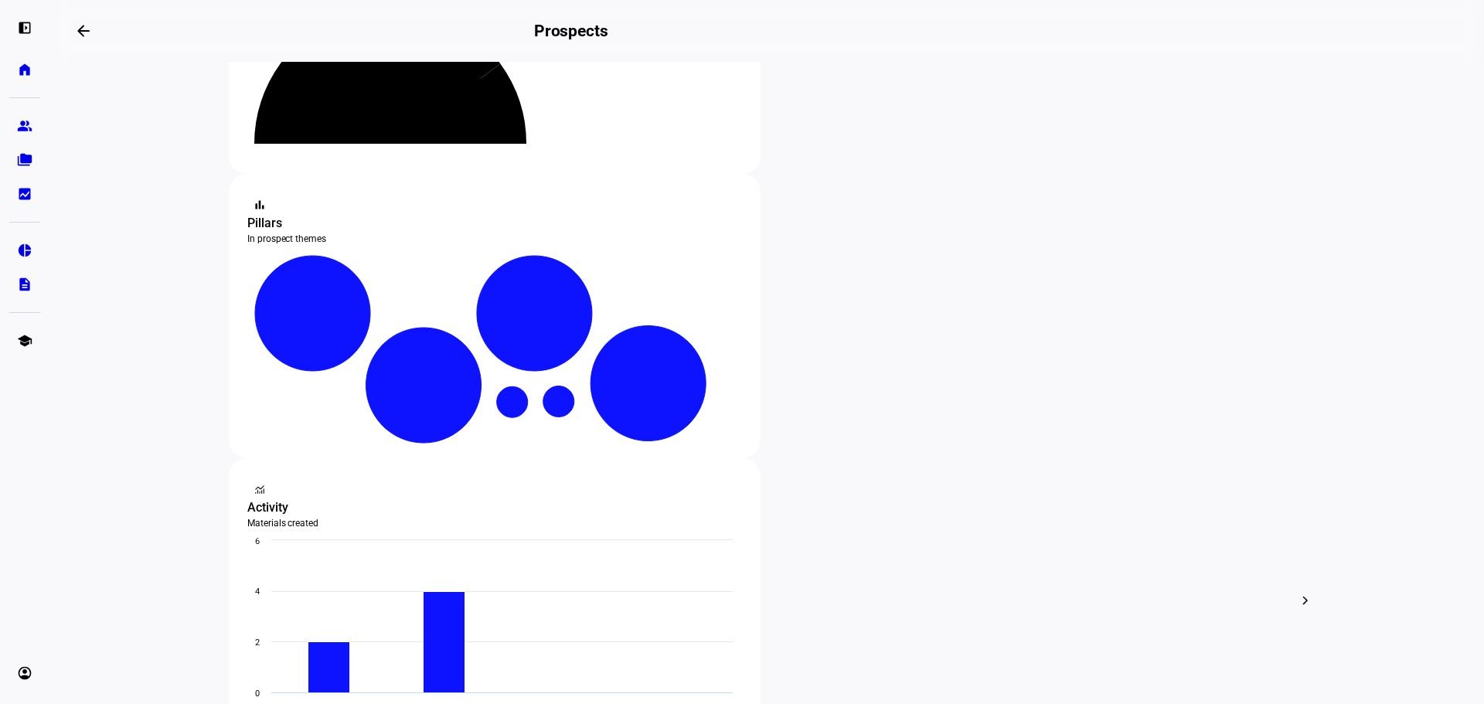
click at [152, 426] on eth-layout-page-content "steppers contact_support Prospect Funnel By journey stage What's this data? Tot…" at bounding box center [766, 383] width 1435 height 642
